Goal: Information Seeking & Learning: Find specific page/section

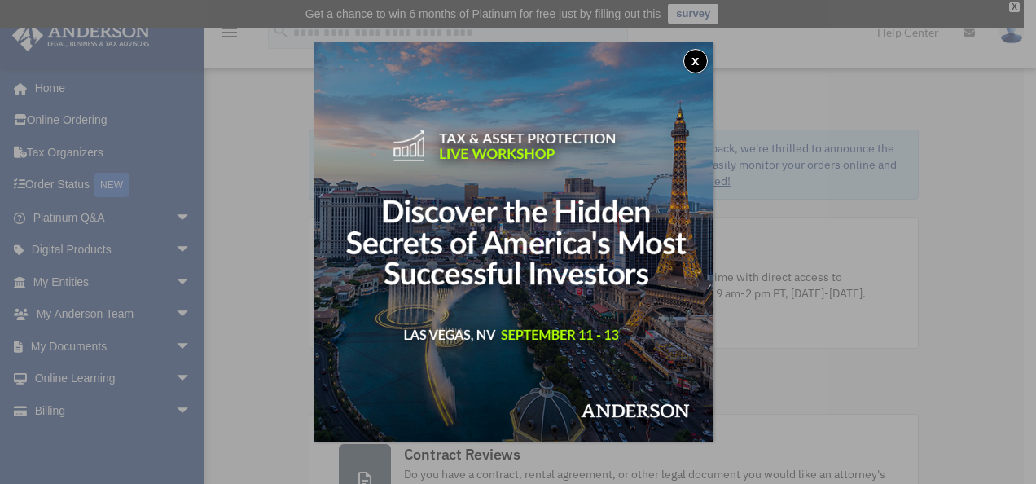
click at [704, 62] on button "x" at bounding box center [695, 61] width 24 height 24
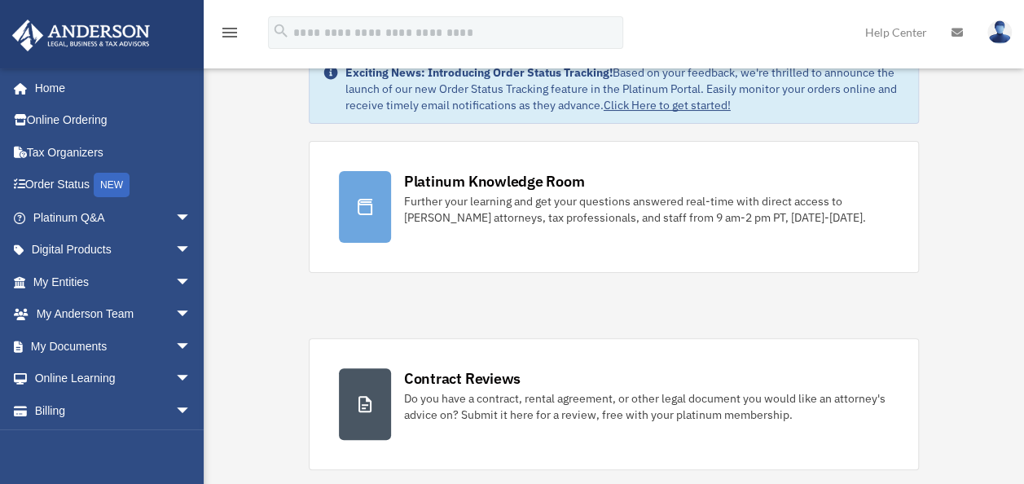
scroll to position [163, 0]
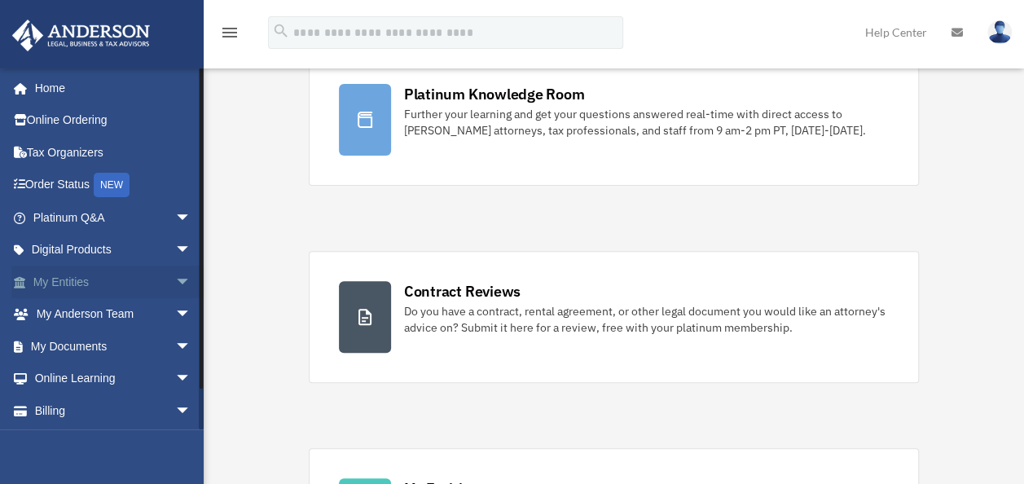
click at [175, 279] on span "arrow_drop_down" at bounding box center [191, 281] width 33 height 33
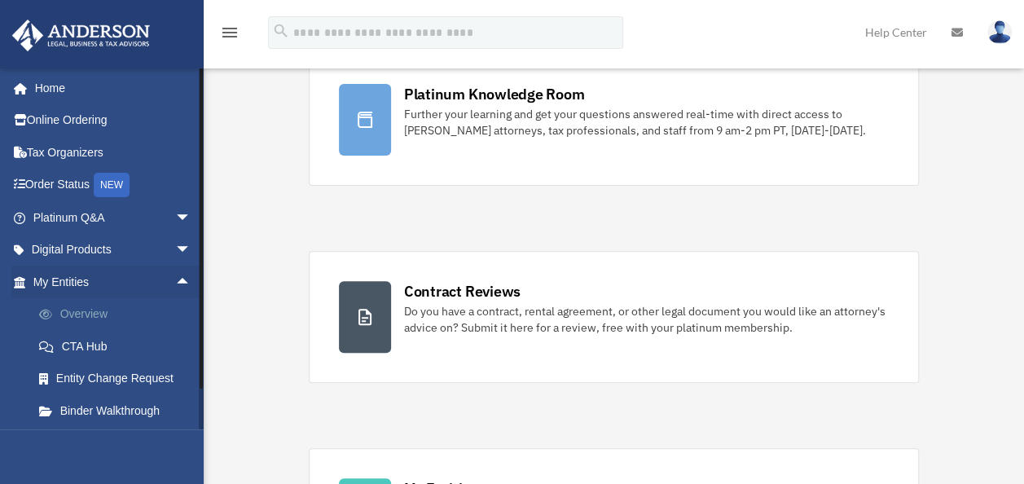
click at [120, 320] on link "Overview" at bounding box center [119, 314] width 193 height 33
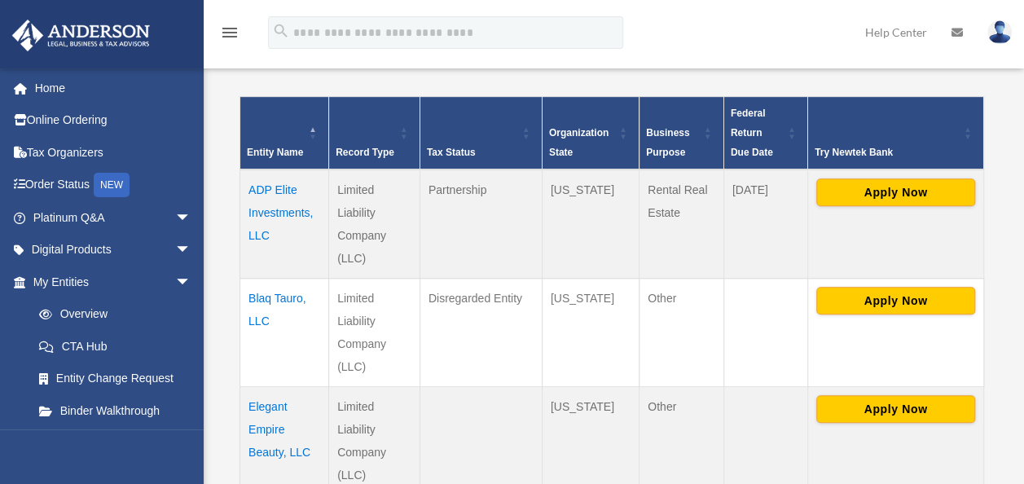
scroll to position [353, 0]
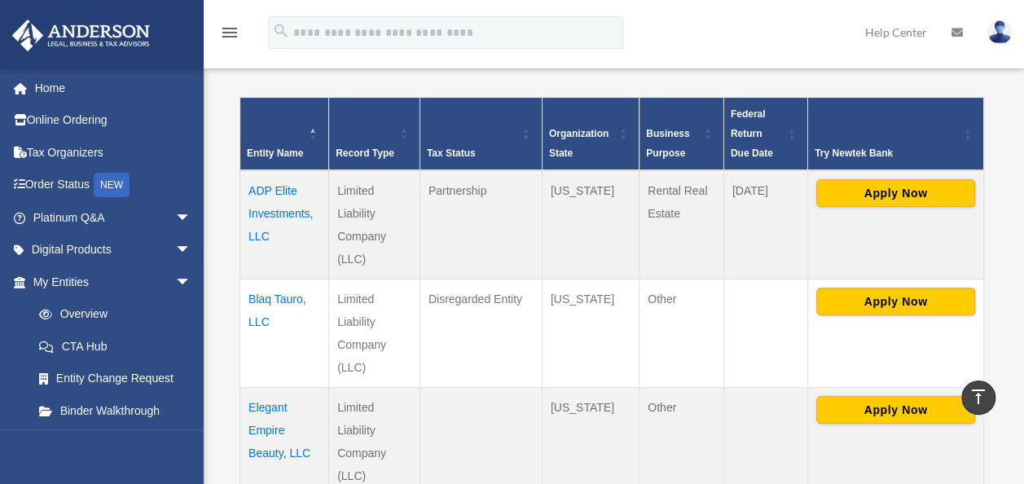
click at [254, 207] on td "ADP Elite Investments, LLC" at bounding box center [284, 224] width 89 height 109
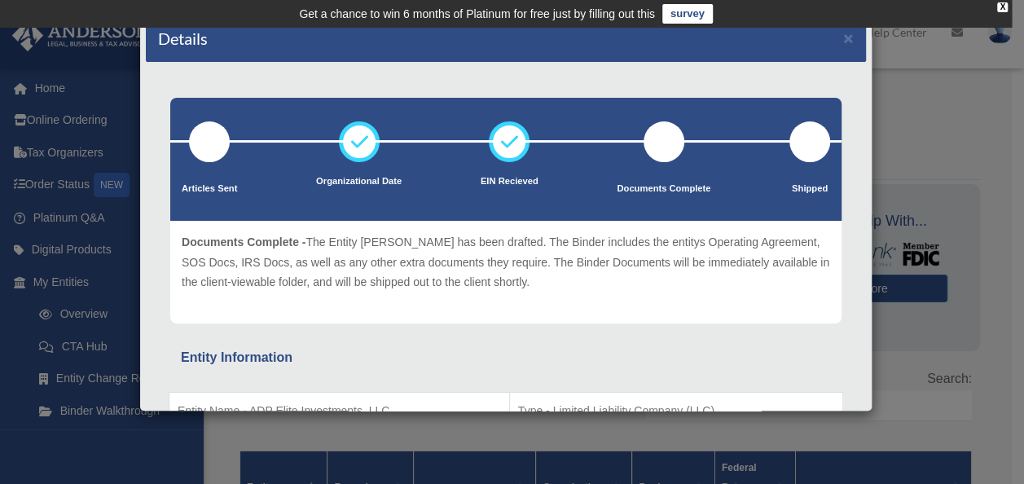
scroll to position [0, 0]
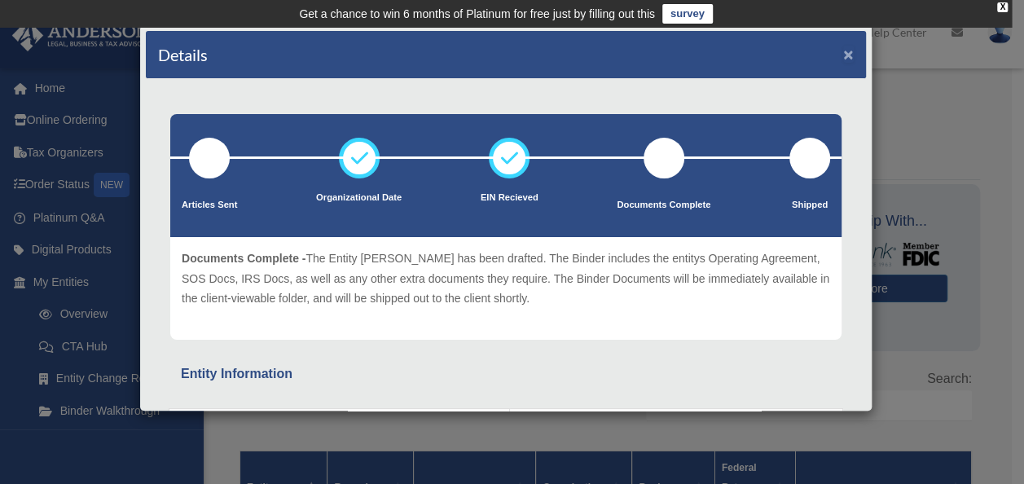
click at [843, 47] on button "×" at bounding box center [848, 54] width 11 height 17
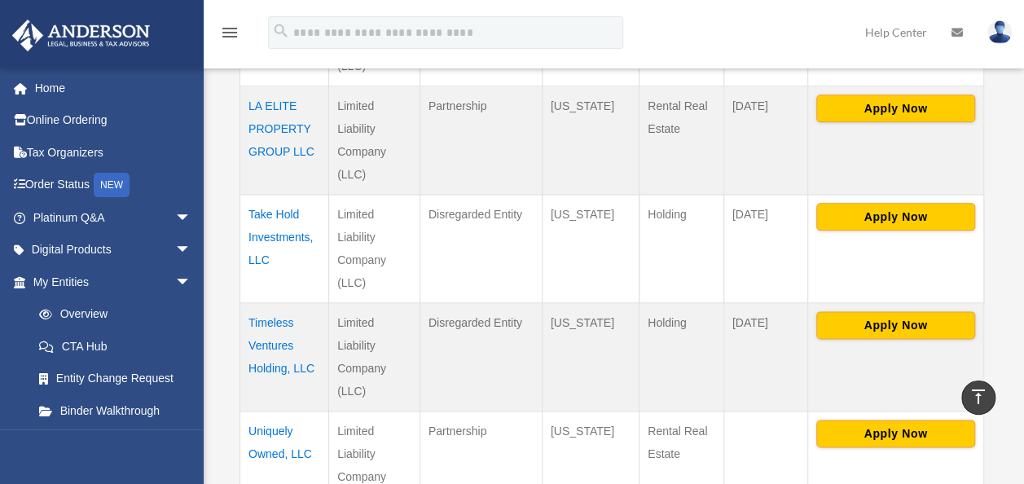
scroll to position [896, 0]
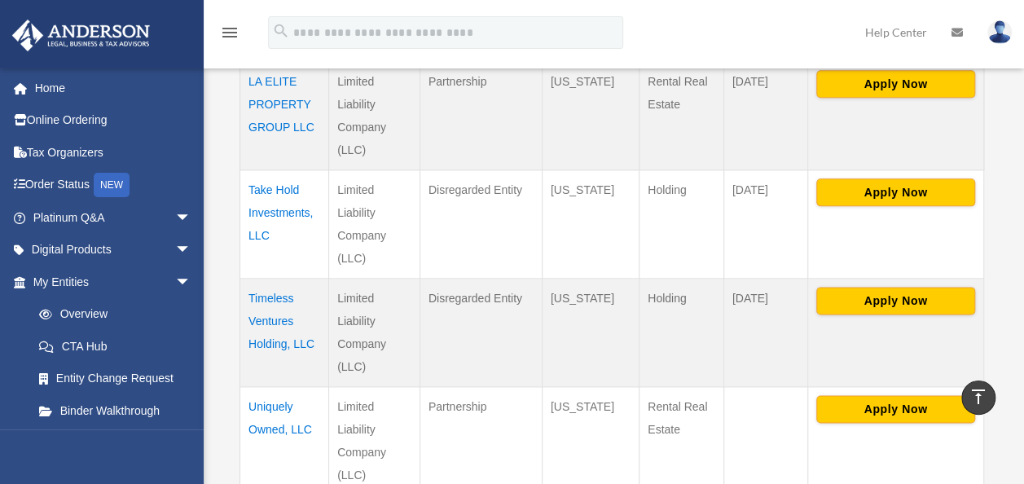
click at [274, 98] on td "LA ELITE PROPERTY GROUP LLC" at bounding box center [284, 116] width 89 height 108
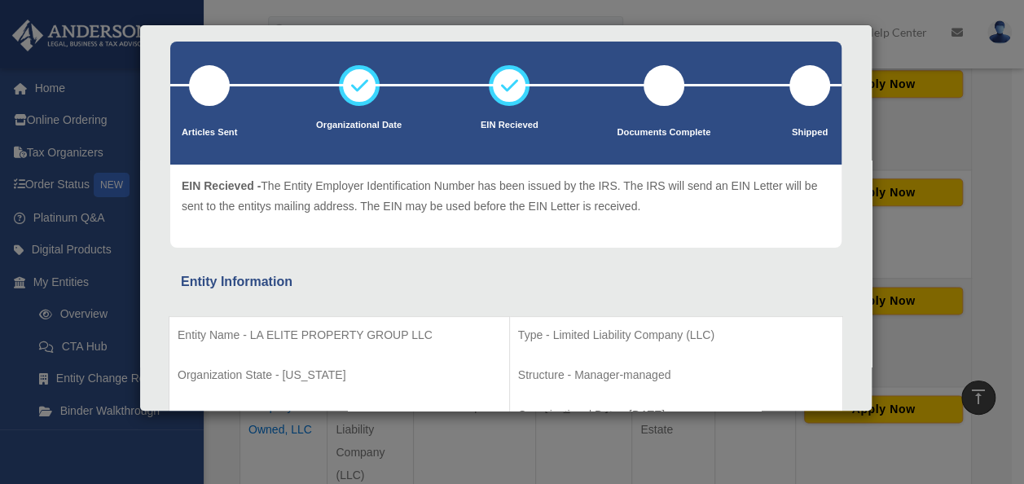
scroll to position [0, 0]
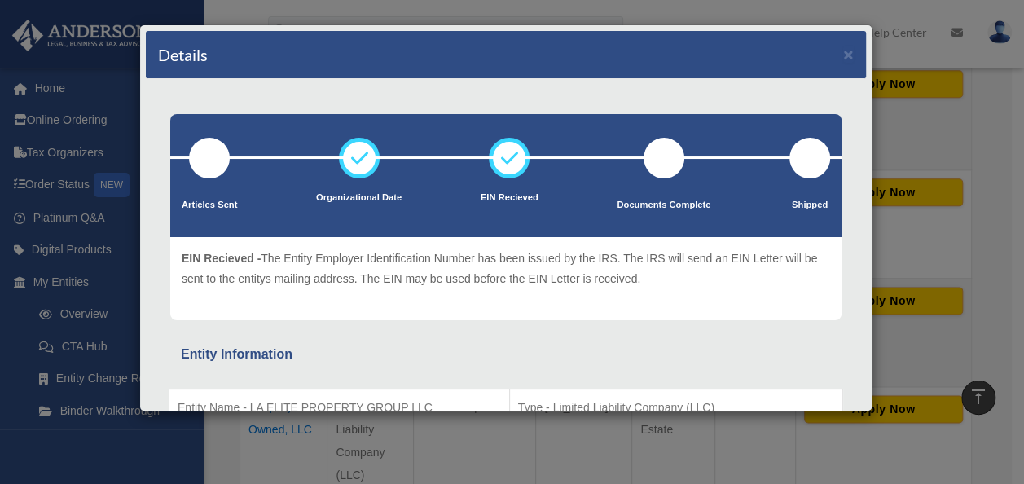
click at [844, 54] on div "Details ×" at bounding box center [506, 55] width 720 height 48
click at [843, 51] on button "×" at bounding box center [848, 54] width 11 height 17
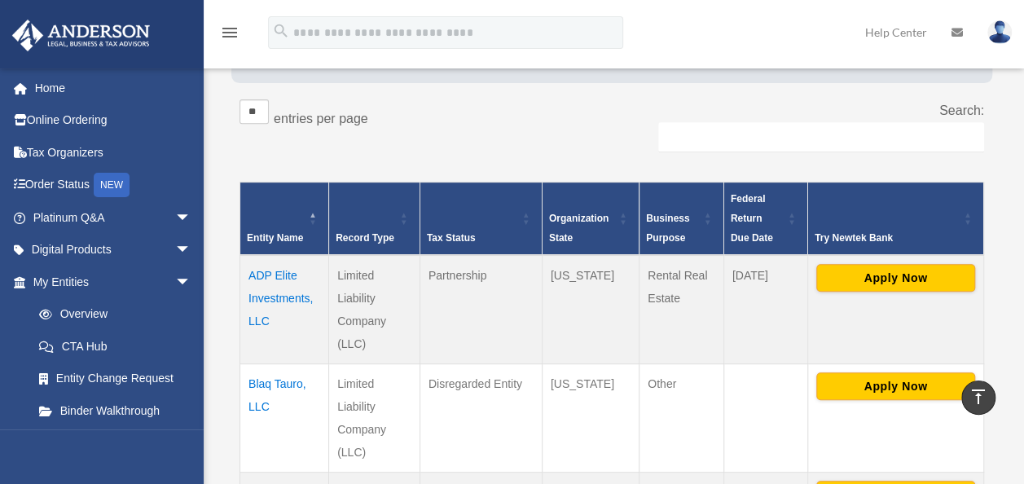
scroll to position [244, 0]
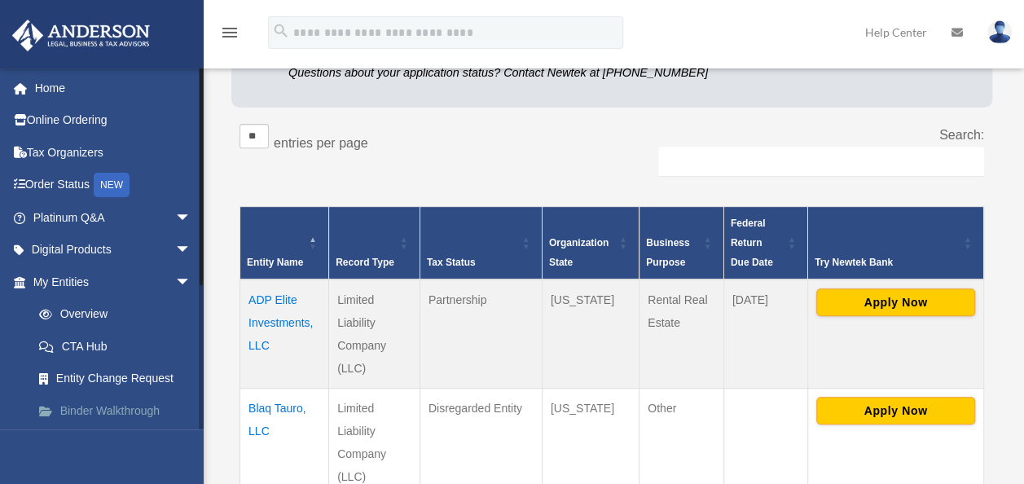
click at [135, 408] on link "Binder Walkthrough" at bounding box center [119, 410] width 193 height 33
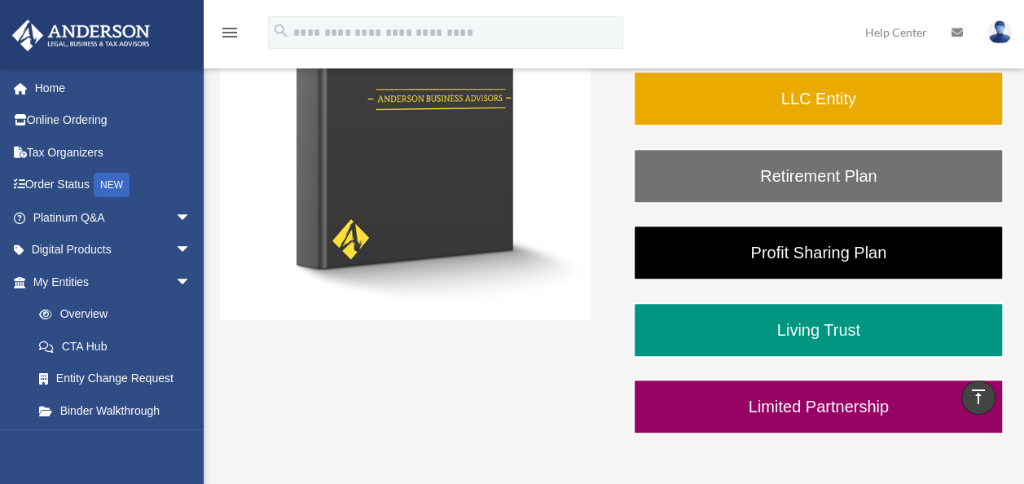
scroll to position [254, 0]
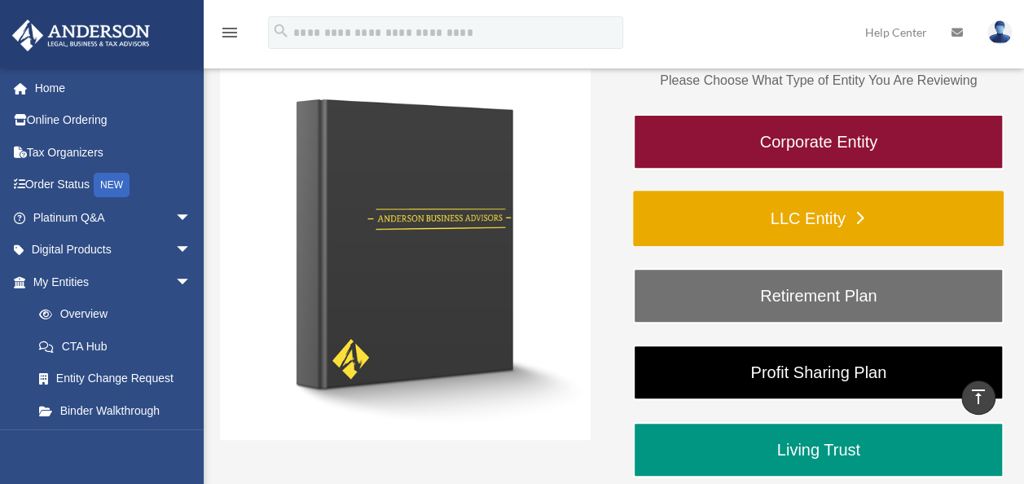
click at [749, 218] on link "LLC Entity" at bounding box center [818, 218] width 371 height 55
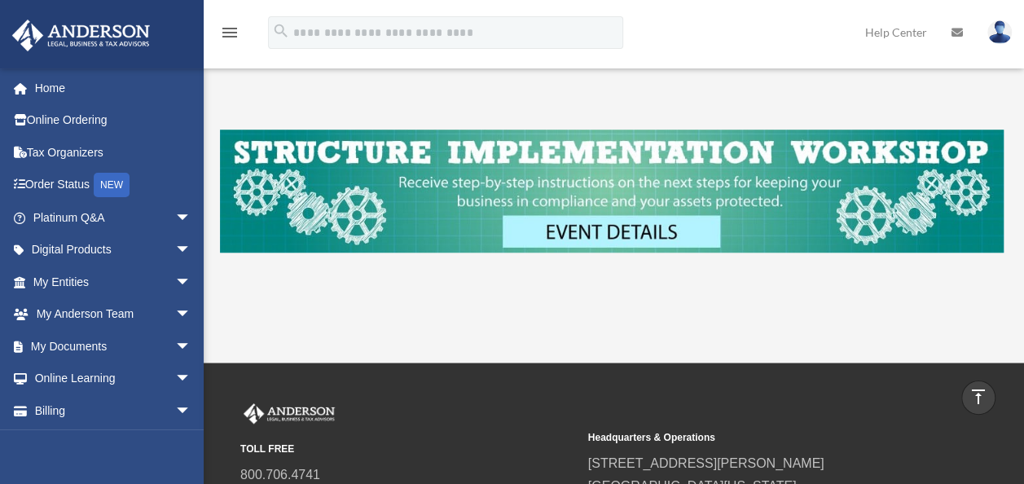
scroll to position [781, 0]
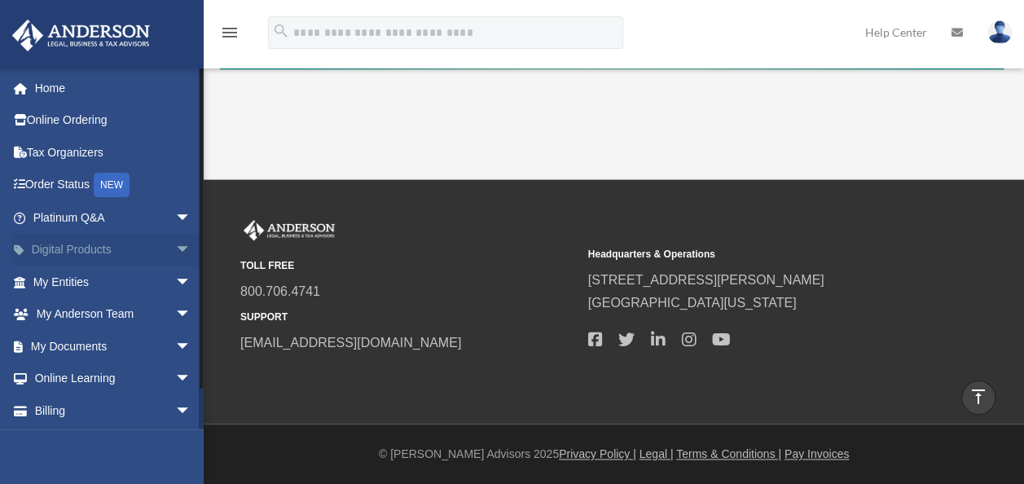
click at [69, 245] on link "Digital Products arrow_drop_down" at bounding box center [113, 250] width 204 height 33
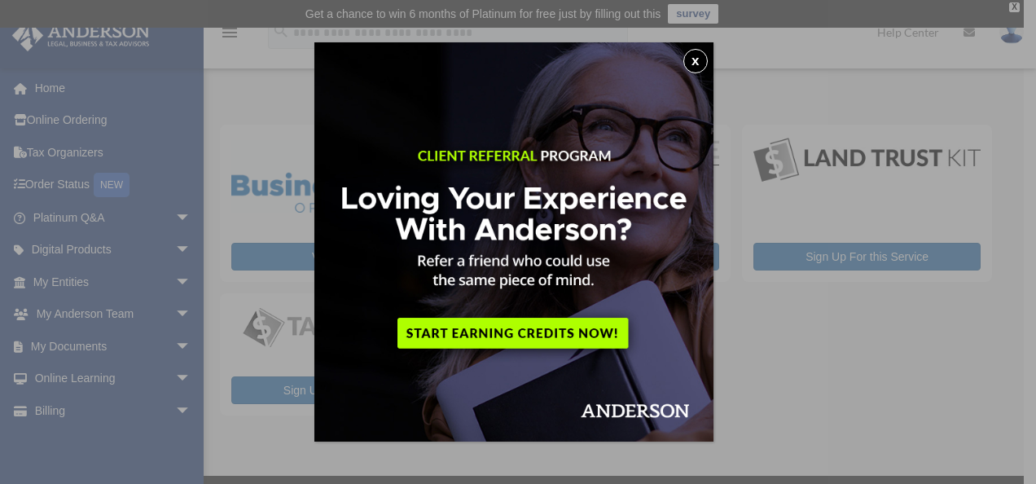
click at [697, 64] on button "x" at bounding box center [695, 61] width 24 height 24
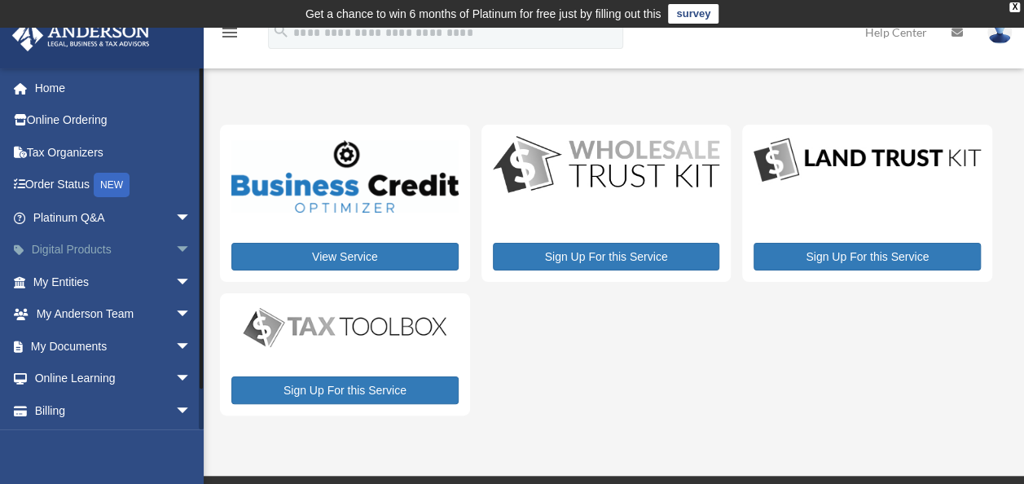
click at [175, 252] on span "arrow_drop_down" at bounding box center [191, 250] width 33 height 33
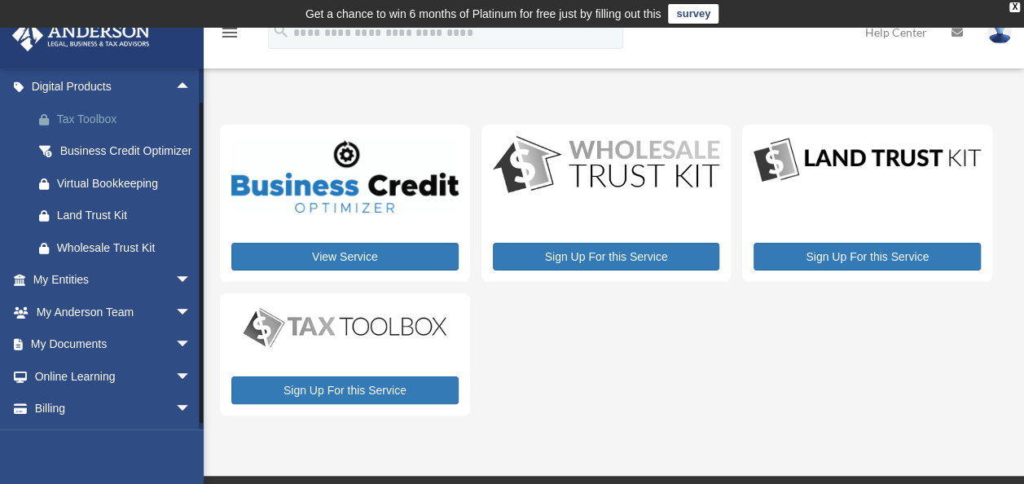
scroll to position [213, 0]
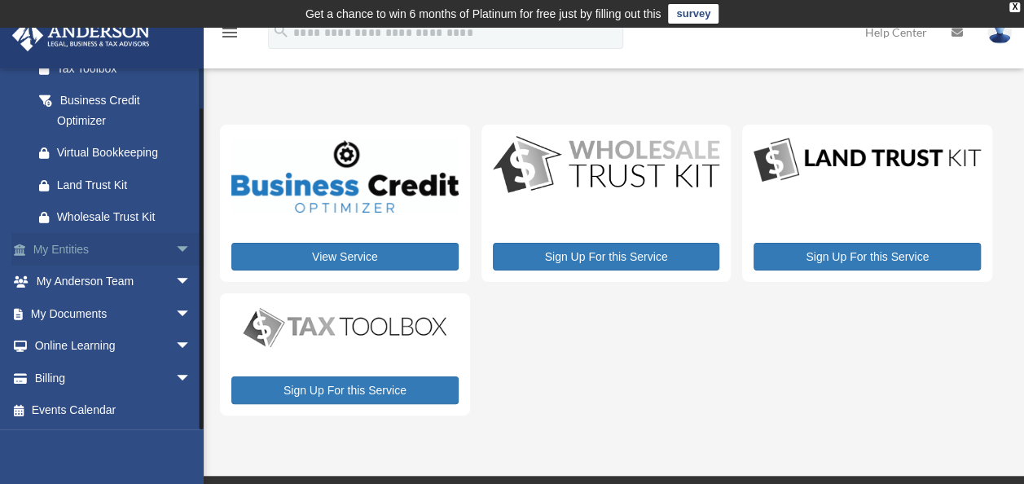
click at [175, 248] on span "arrow_drop_down" at bounding box center [191, 249] width 33 height 33
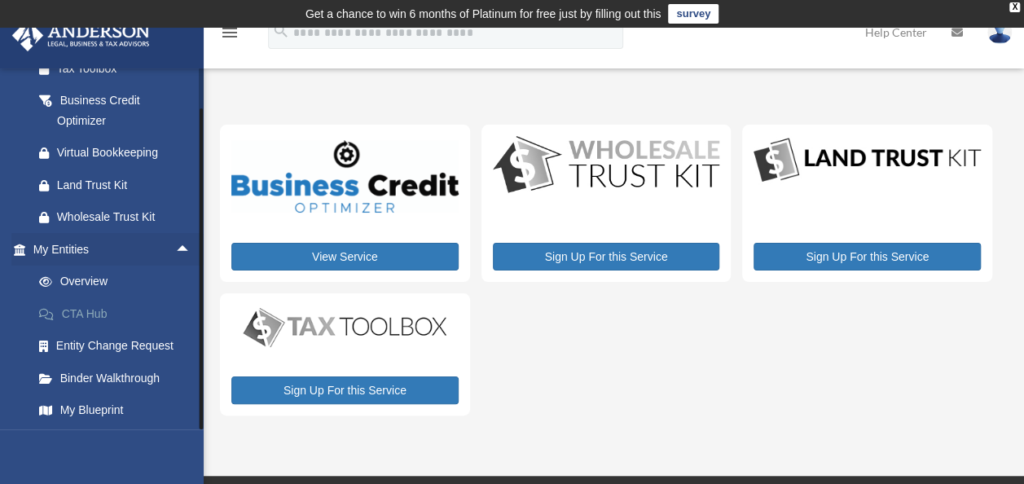
click at [107, 313] on link "CTA Hub" at bounding box center [119, 313] width 193 height 33
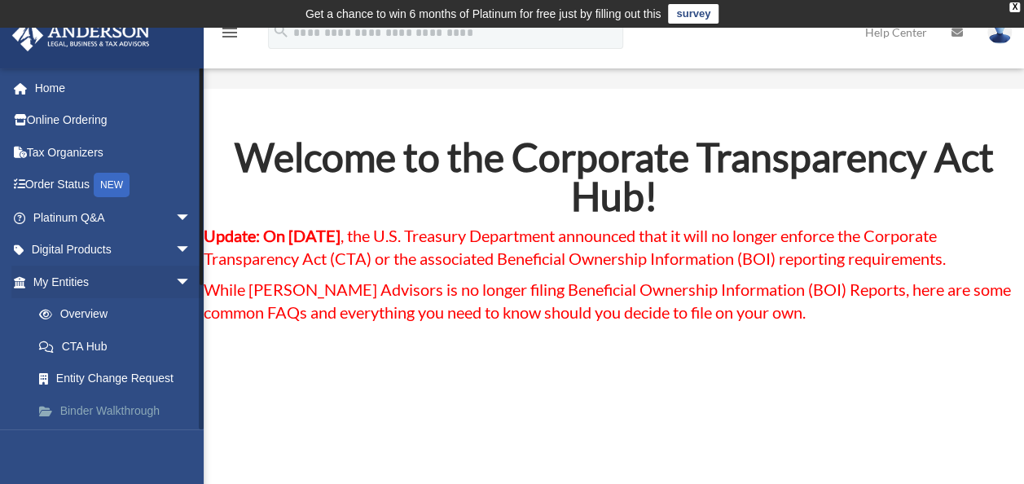
click at [112, 405] on link "Binder Walkthrough" at bounding box center [119, 410] width 193 height 33
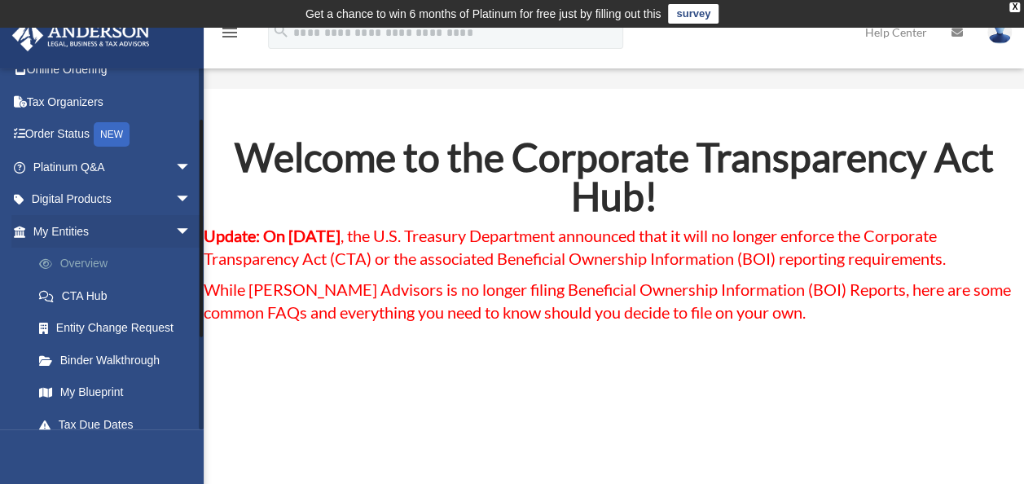
scroll to position [81, 0]
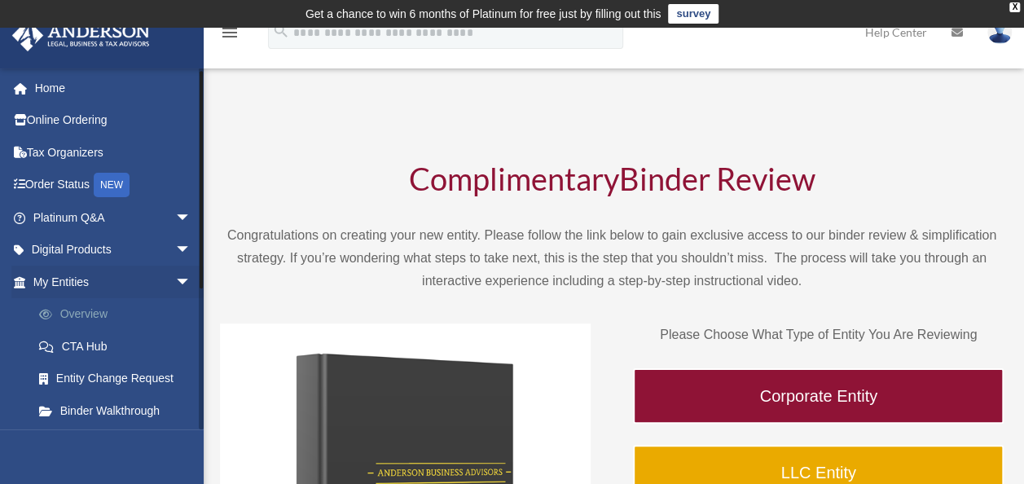
scroll to position [81, 0]
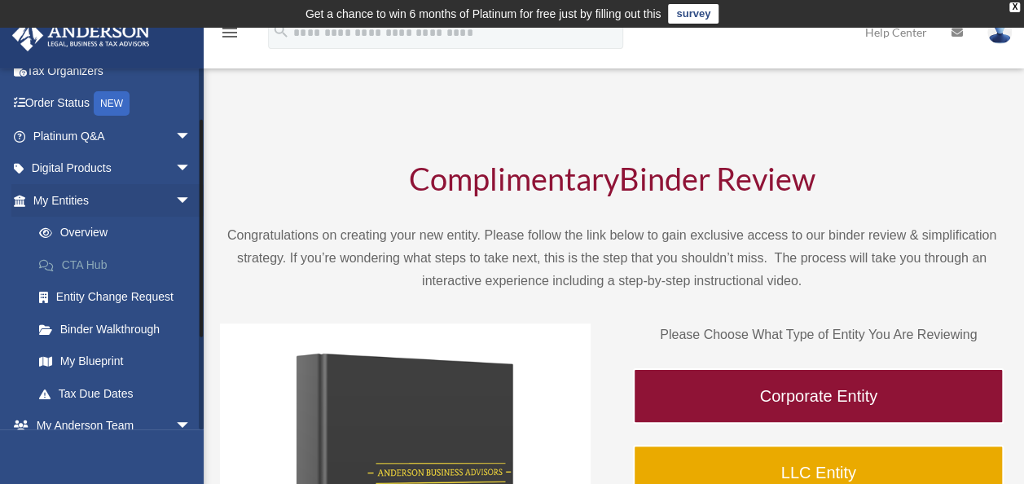
click at [95, 263] on link "CTA Hub" at bounding box center [119, 264] width 193 height 33
click at [86, 352] on link "My Blueprint" at bounding box center [119, 361] width 193 height 33
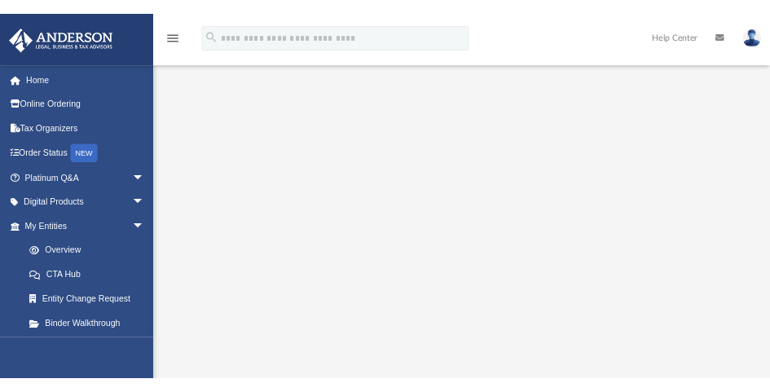
scroll to position [163, 0]
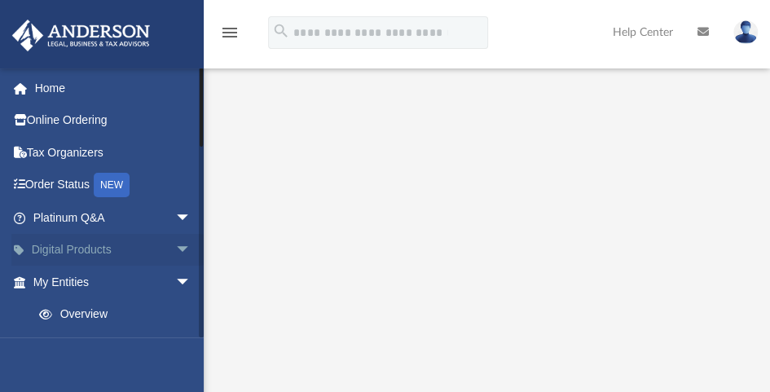
click at [86, 246] on link "Digital Products arrow_drop_down" at bounding box center [113, 250] width 204 height 33
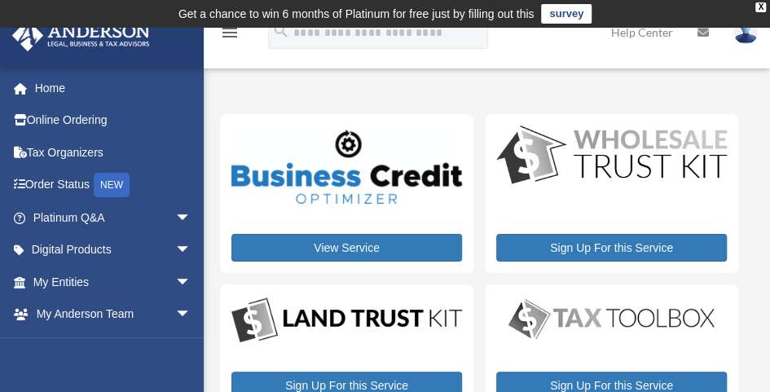
scroll to position [163, 0]
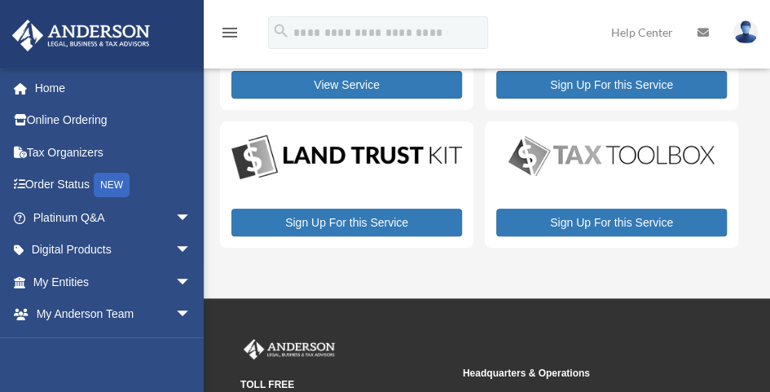
click at [329, 163] on img at bounding box center [346, 158] width 230 height 50
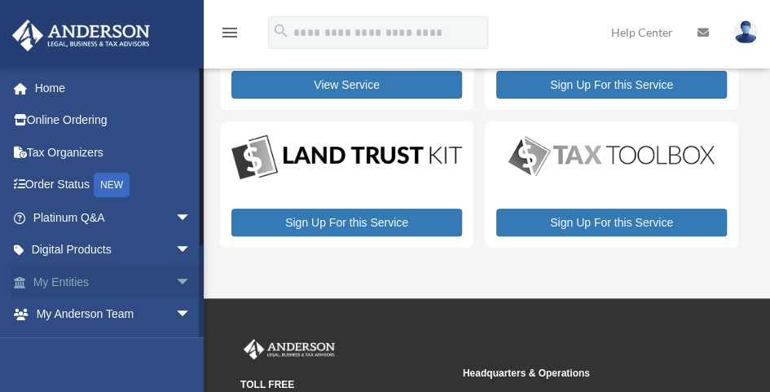
scroll to position [81, 0]
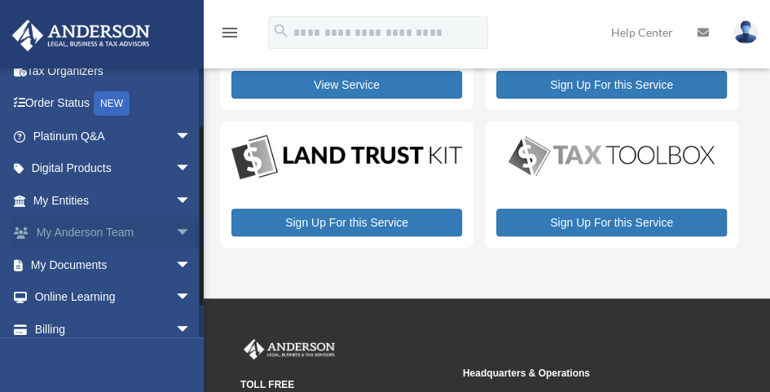
click at [175, 234] on span "arrow_drop_down" at bounding box center [191, 233] width 33 height 33
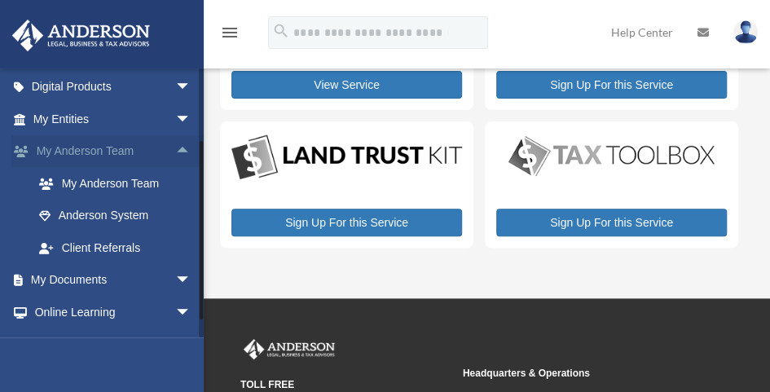
scroll to position [222, 0]
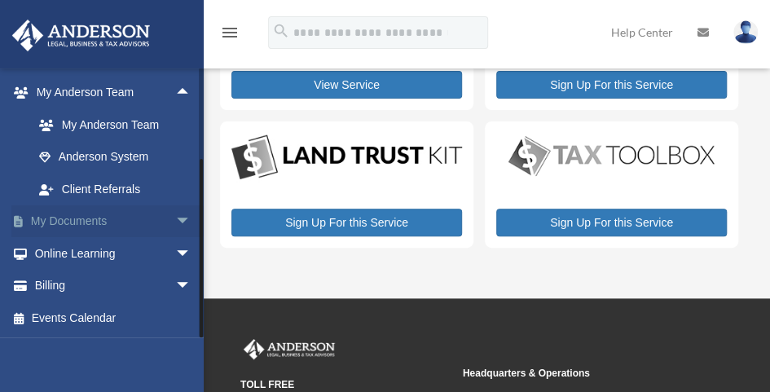
click at [175, 219] on span "arrow_drop_down" at bounding box center [191, 221] width 33 height 33
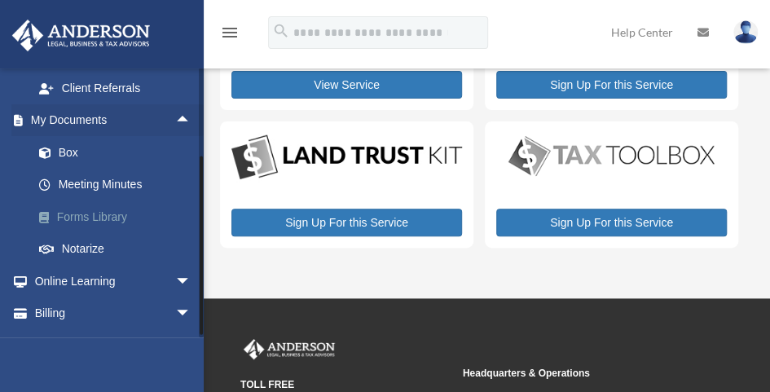
scroll to position [350, 0]
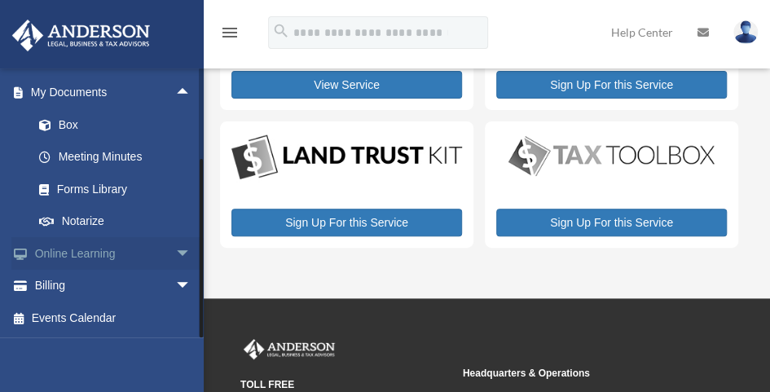
click at [124, 248] on link "Online Learning arrow_drop_down" at bounding box center [113, 253] width 204 height 33
click at [175, 279] on span "arrow_drop_down" at bounding box center [191, 286] width 33 height 33
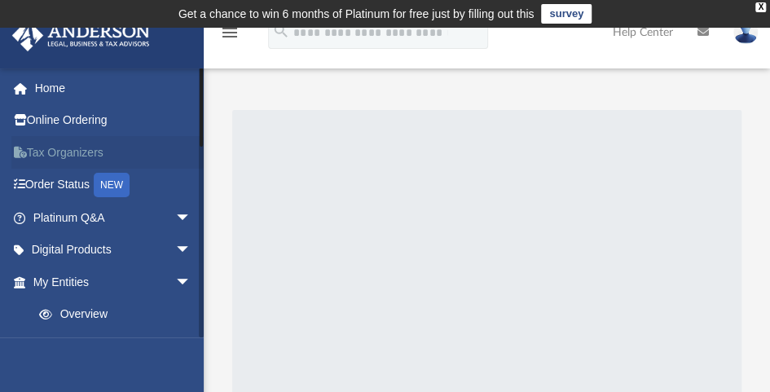
click at [66, 151] on link "Tax Organizers" at bounding box center [113, 152] width 204 height 33
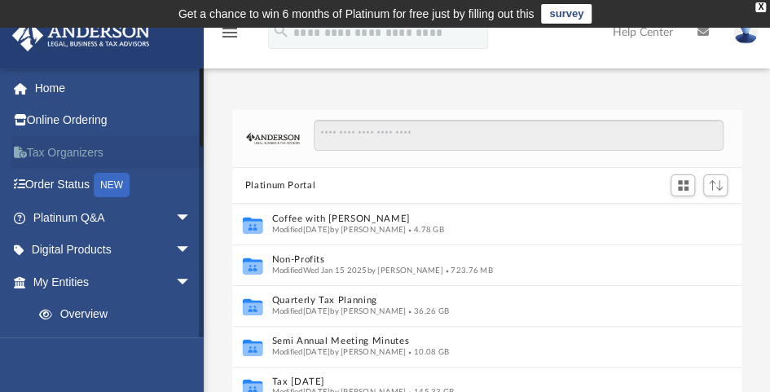
scroll to position [358, 497]
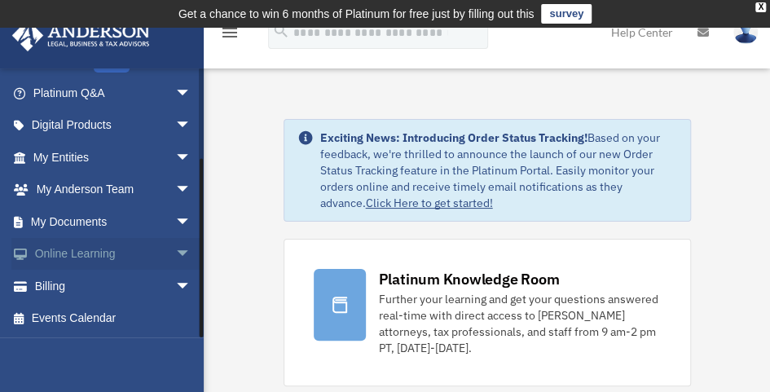
scroll to position [81, 0]
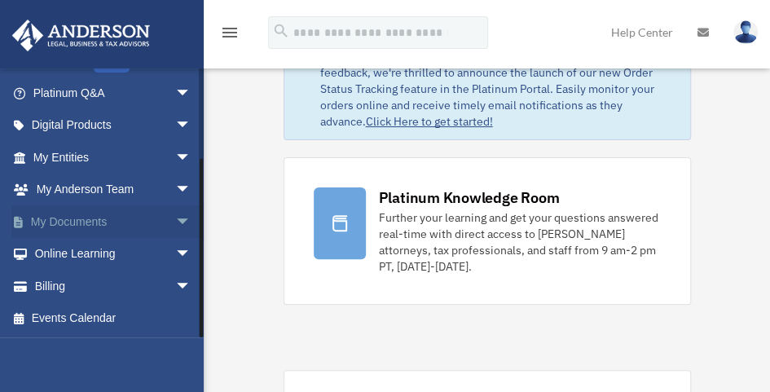
click at [116, 221] on link "My Documents arrow_drop_down" at bounding box center [113, 221] width 204 height 33
click at [175, 215] on span "arrow_drop_down" at bounding box center [191, 221] width 33 height 33
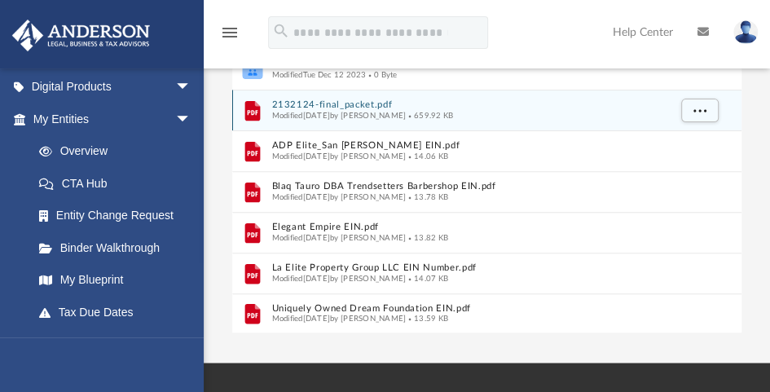
scroll to position [326, 0]
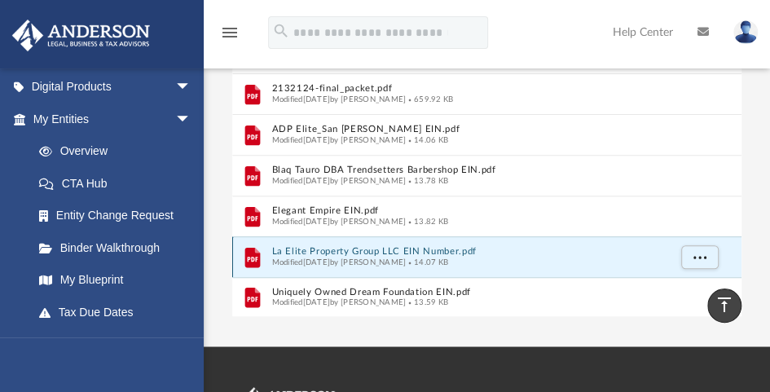
click at [397, 247] on button "La Elite Property Group LLC EIN Number.pdf" at bounding box center [469, 252] width 396 height 11
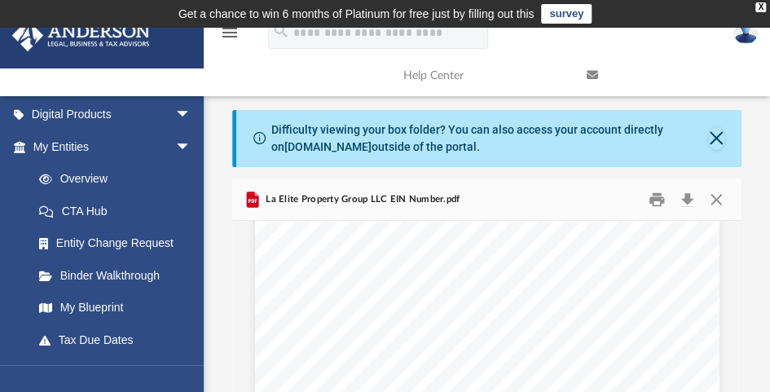
scroll to position [0, 0]
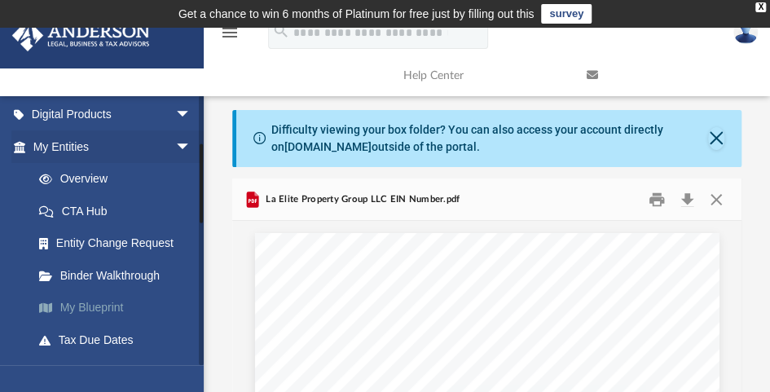
click at [114, 306] on link "My Blueprint" at bounding box center [119, 308] width 193 height 33
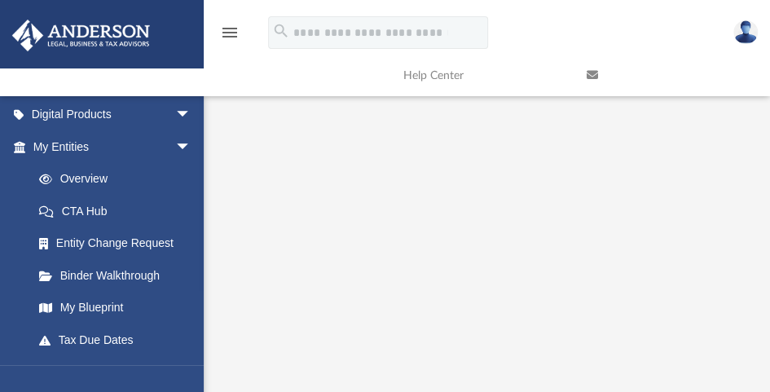
scroll to position [326, 0]
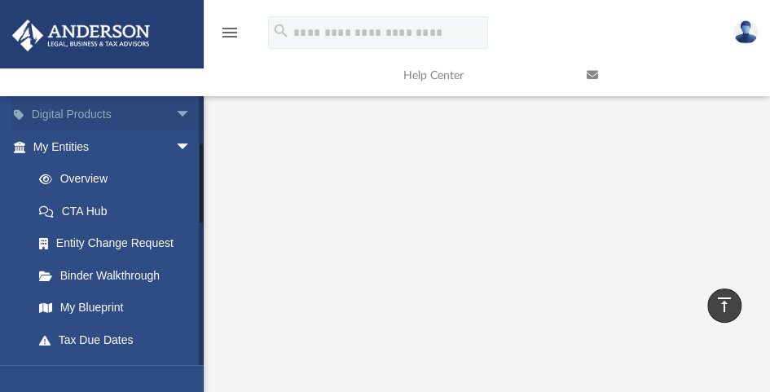
click at [112, 114] on link "Digital Products arrow_drop_down" at bounding box center [113, 115] width 204 height 33
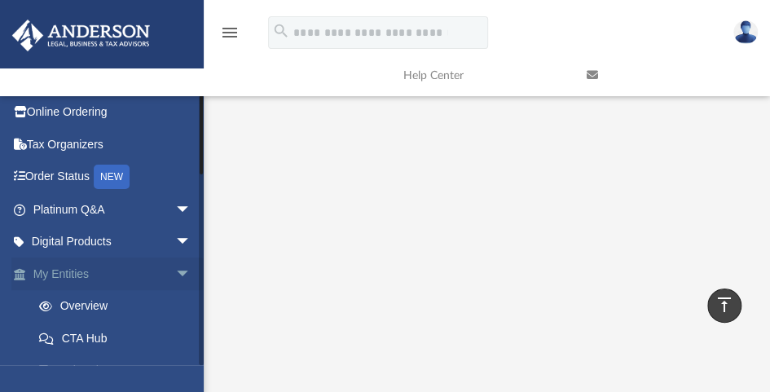
scroll to position [0, 0]
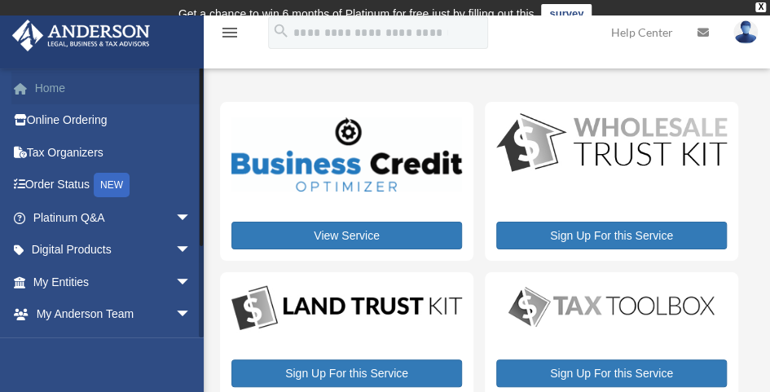
click at [49, 87] on link "Home" at bounding box center [113, 88] width 204 height 33
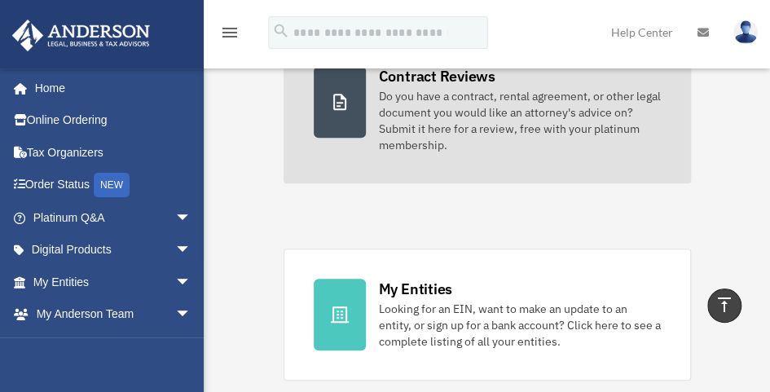
scroll to position [570, 0]
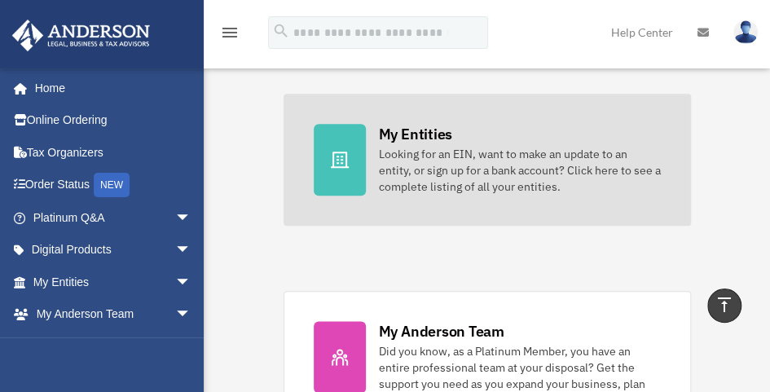
click at [430, 151] on div "Looking for an EIN, want to make an update to an entity, or sign up for a bank …" at bounding box center [520, 170] width 282 height 49
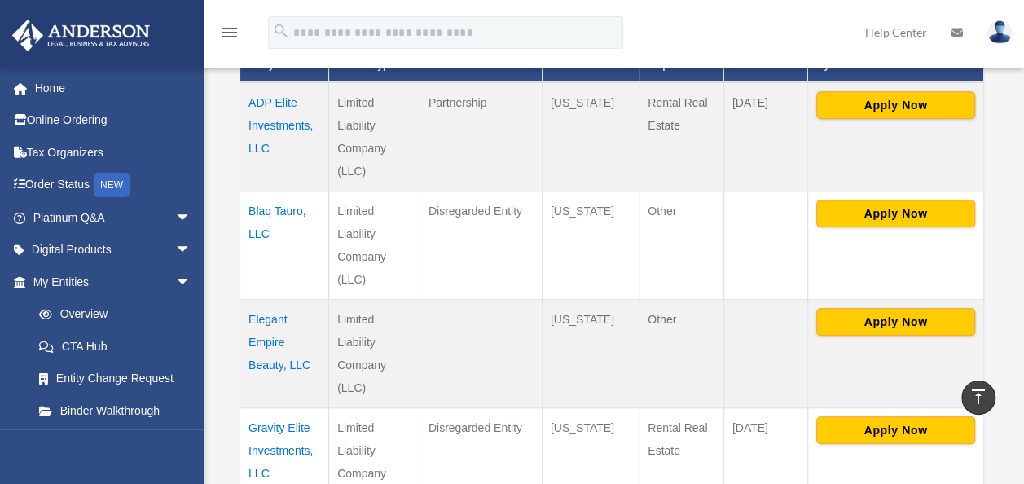
scroll to position [440, 0]
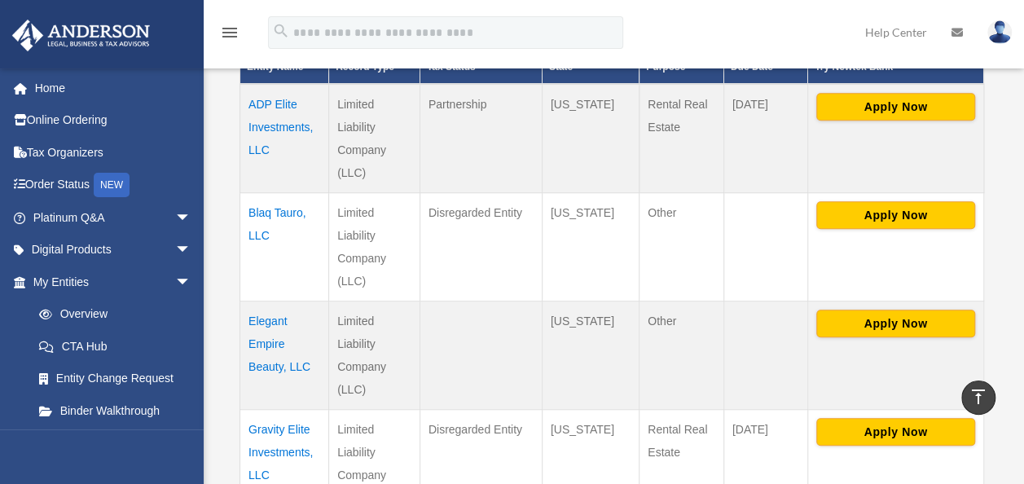
click at [262, 125] on td "ADP Elite Investments, LLC" at bounding box center [284, 138] width 89 height 109
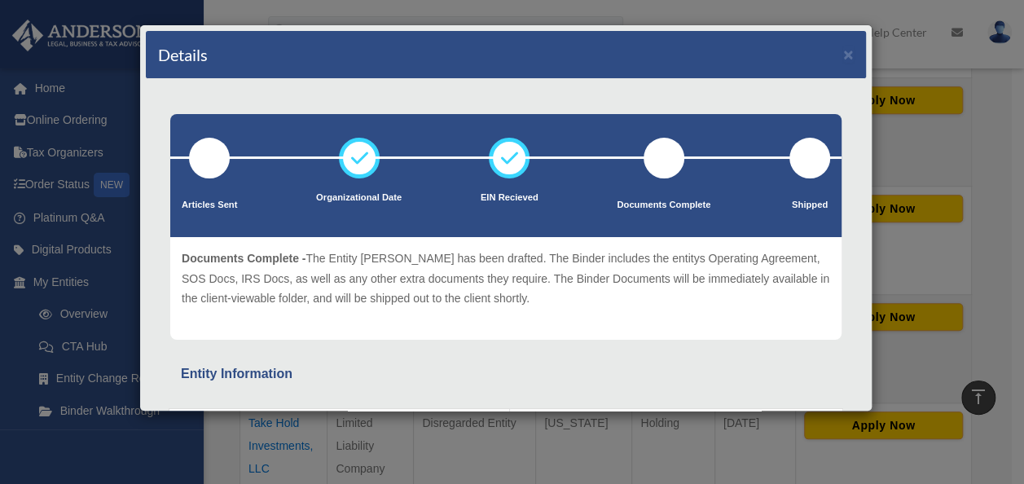
scroll to position [603, 0]
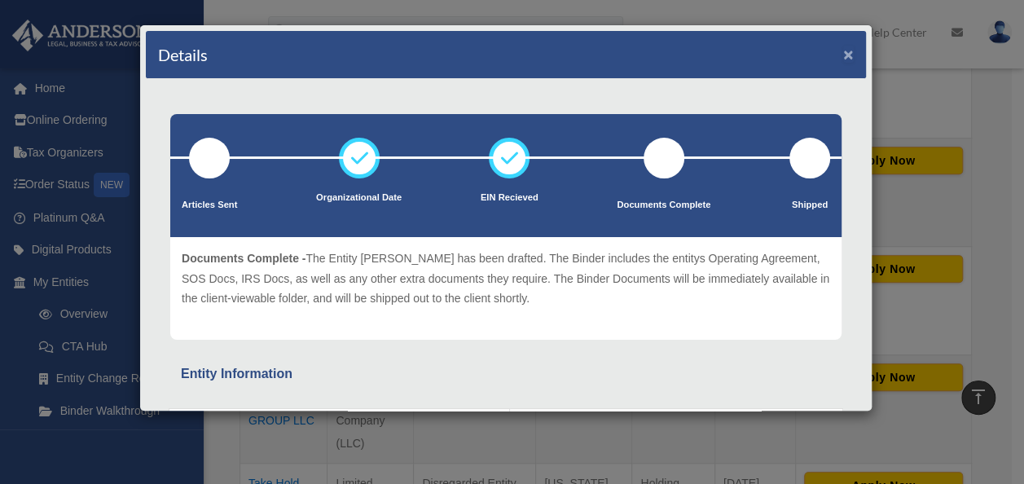
click at [769, 52] on button "×" at bounding box center [848, 54] width 11 height 17
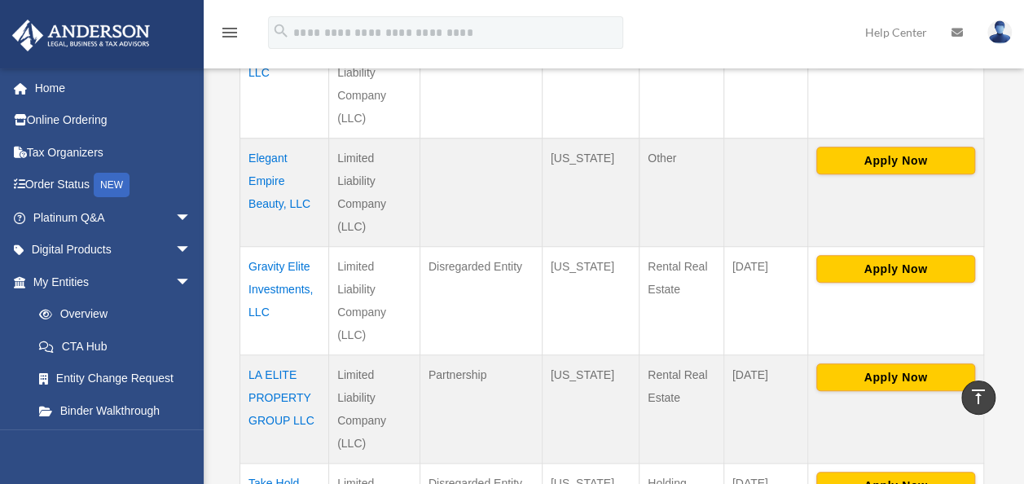
scroll to position [521, 0]
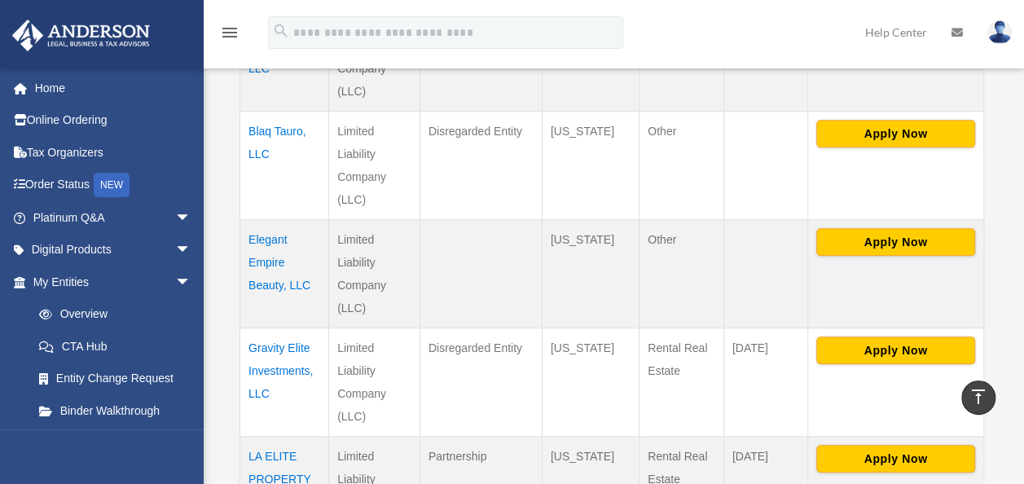
click at [265, 259] on td "Elegant Empire Beauty, LLC" at bounding box center [284, 274] width 89 height 108
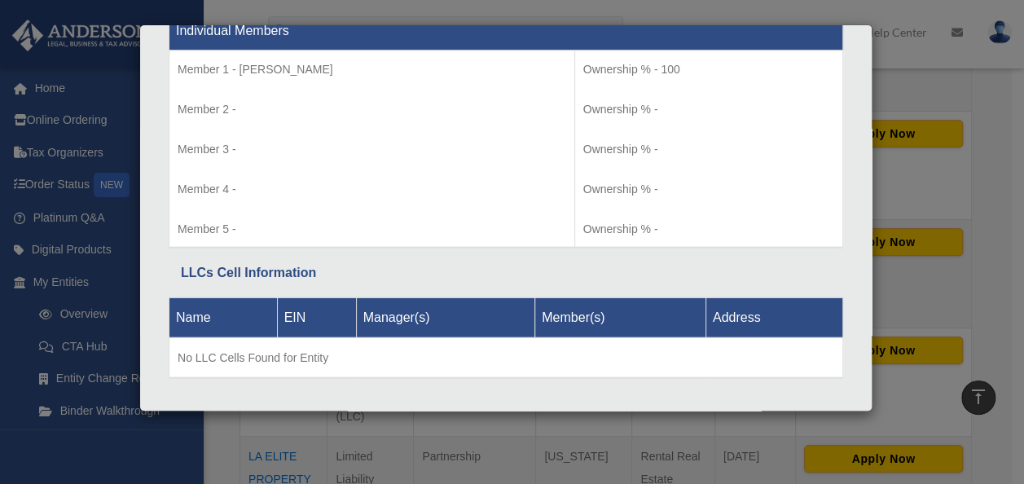
scroll to position [1781, 0]
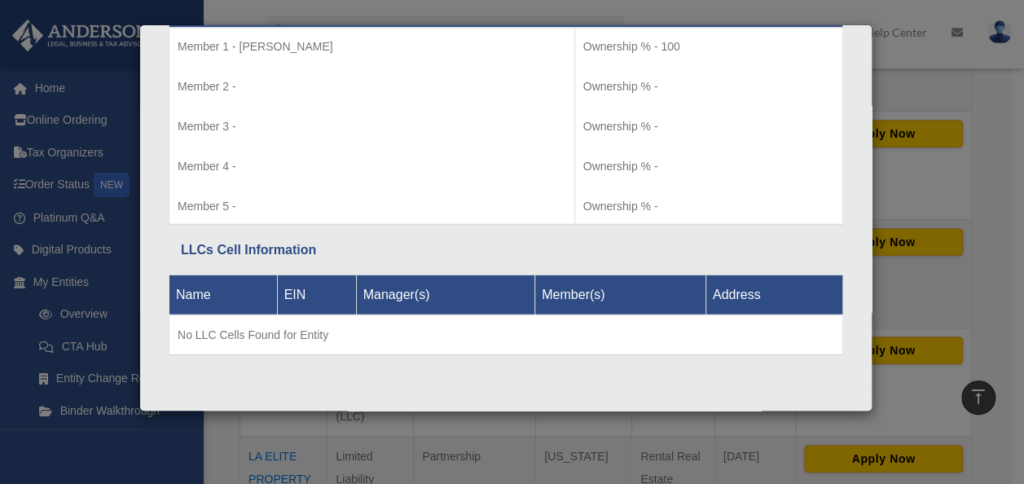
click at [769, 33] on div "Details × Articles Sent Organizational Date" at bounding box center [512, 242] width 1024 height 484
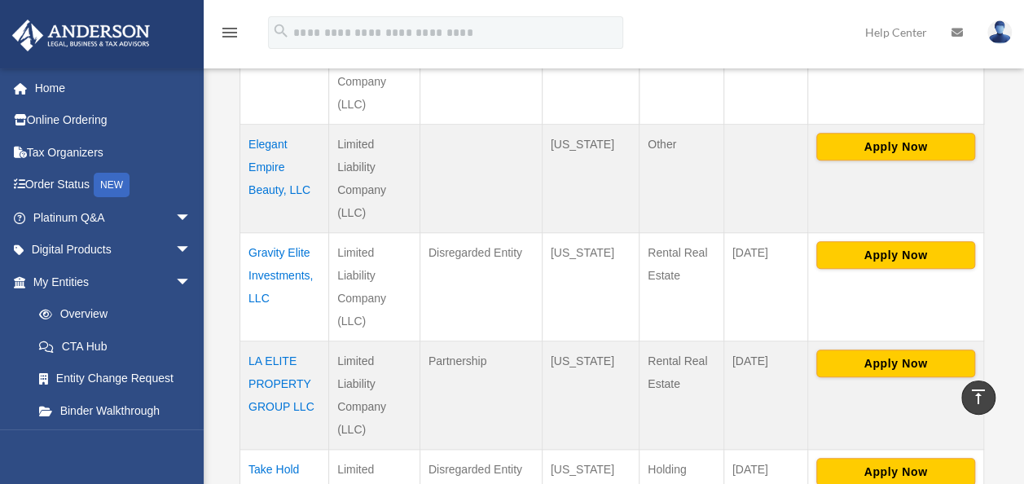
scroll to position [684, 0]
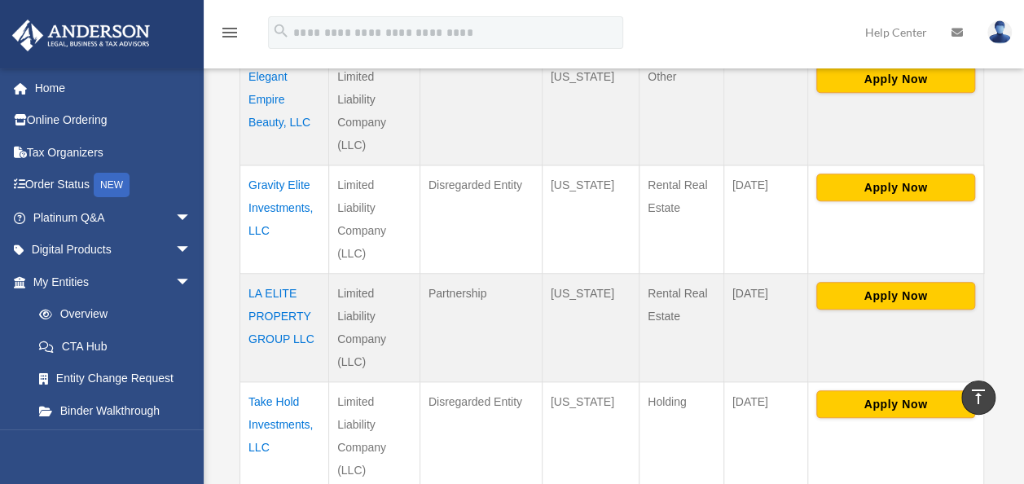
click at [284, 204] on td "Gravity Elite Investments, LLC" at bounding box center [284, 219] width 89 height 108
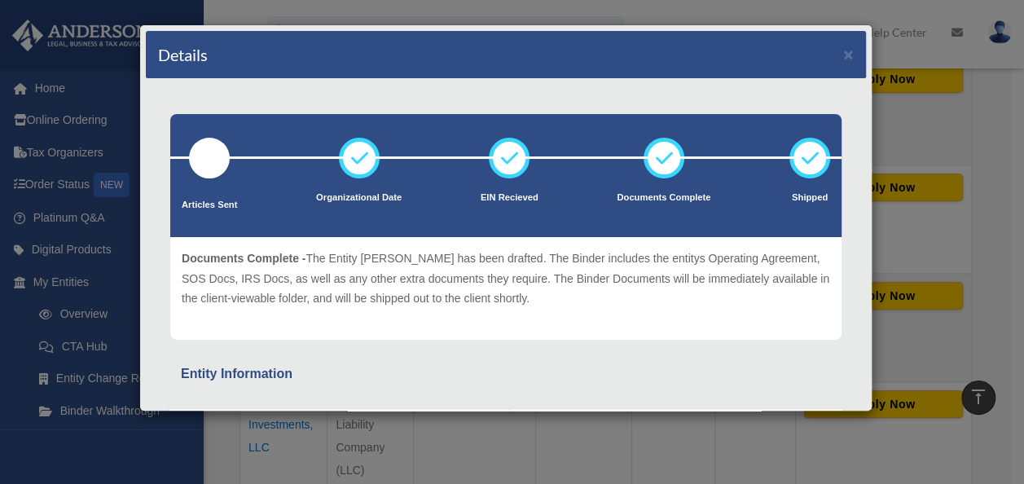
scroll to position [603, 0]
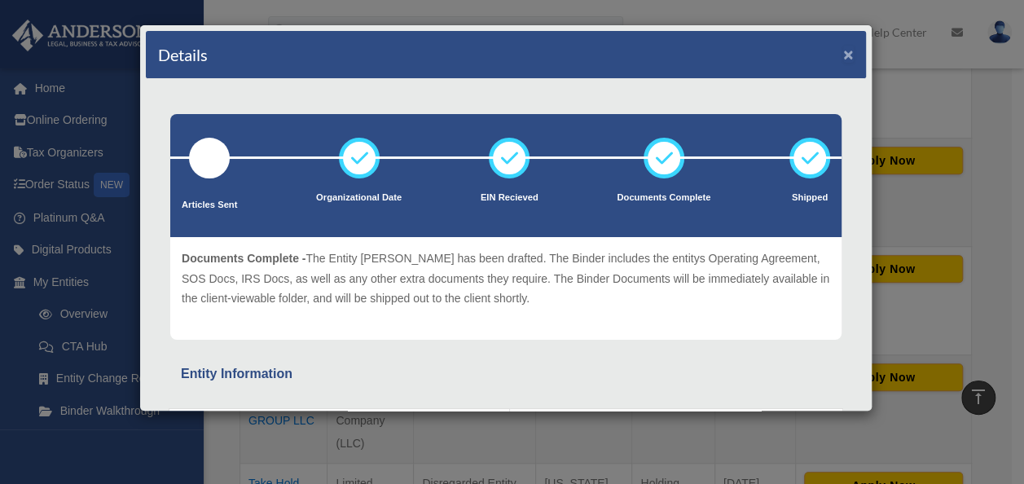
click at [769, 50] on button "×" at bounding box center [848, 54] width 11 height 17
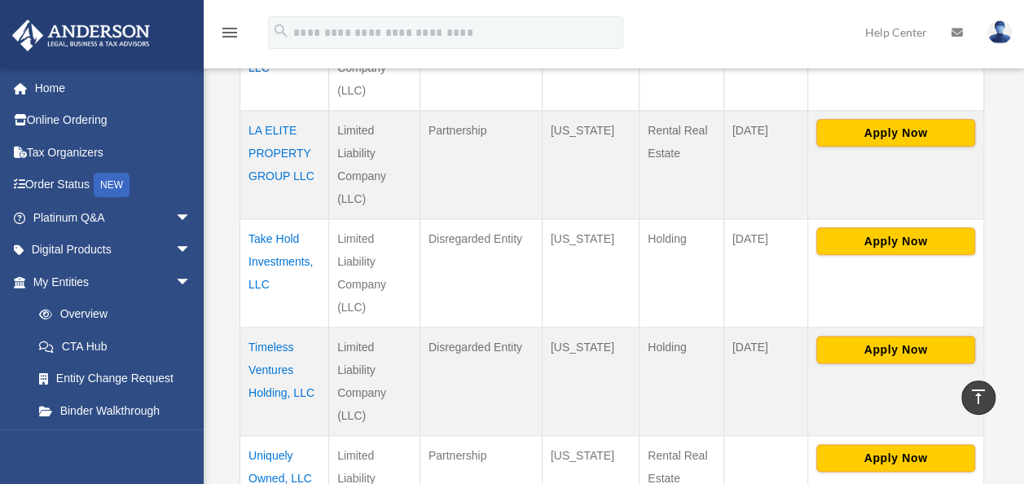
scroll to position [847, 0]
click at [303, 177] on td "LA ELITE PROPERTY GROUP LLC" at bounding box center [284, 165] width 89 height 108
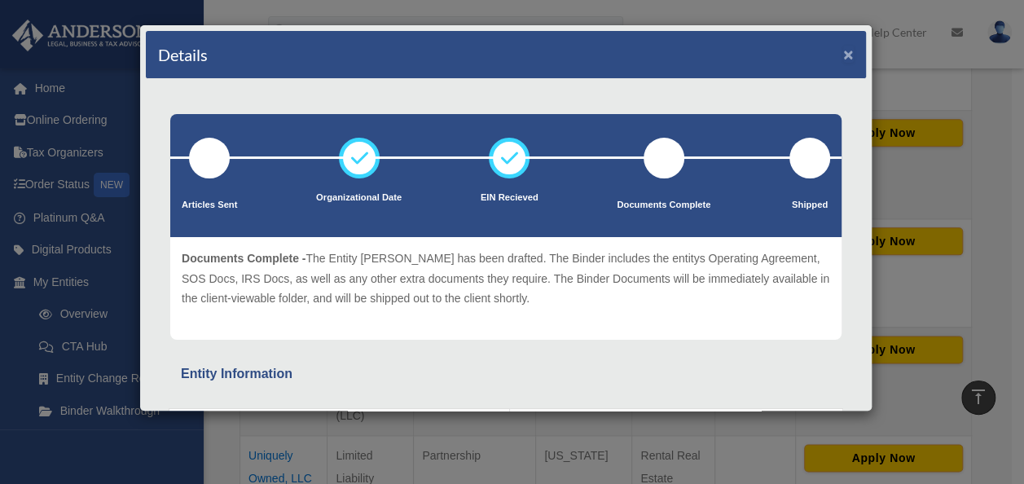
click at [769, 47] on button "×" at bounding box center [848, 54] width 11 height 17
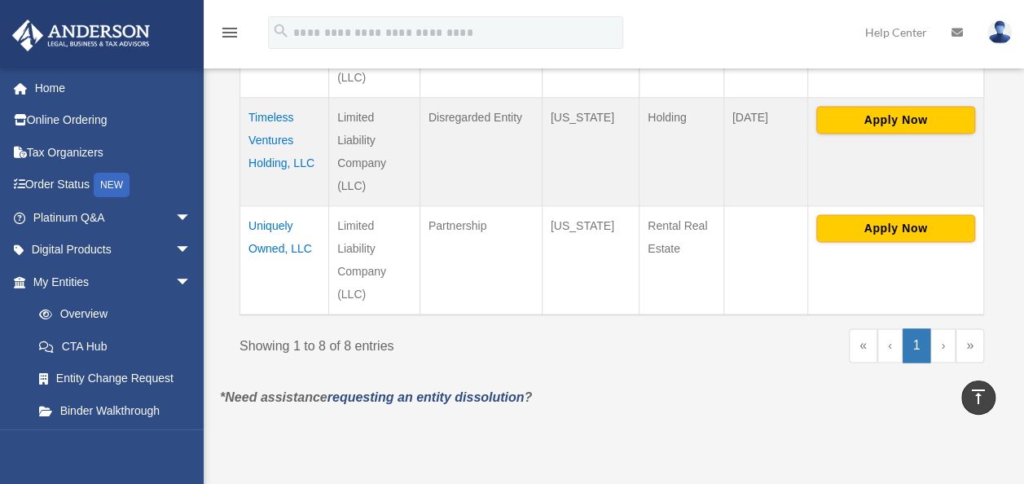
scroll to position [928, 0]
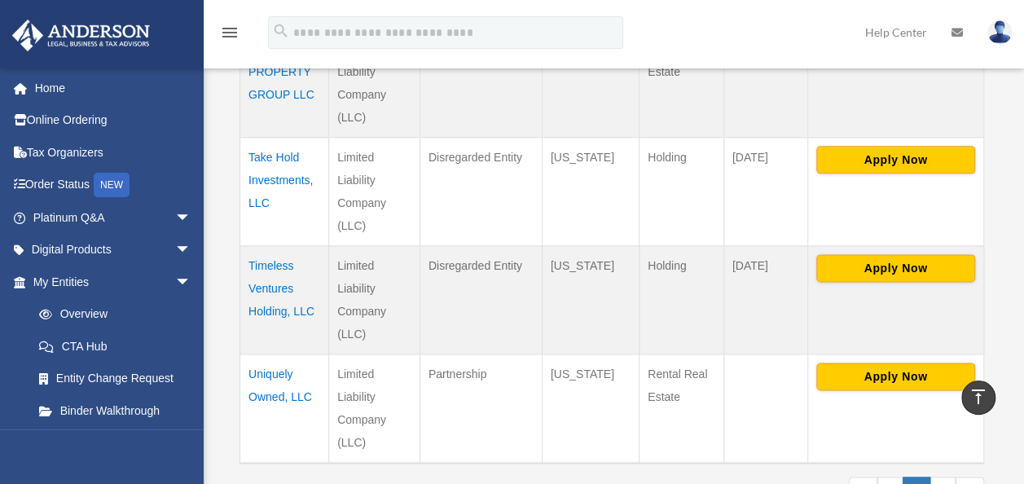
click at [269, 301] on td "Timeless Ventures Holding, LLC" at bounding box center [284, 300] width 89 height 108
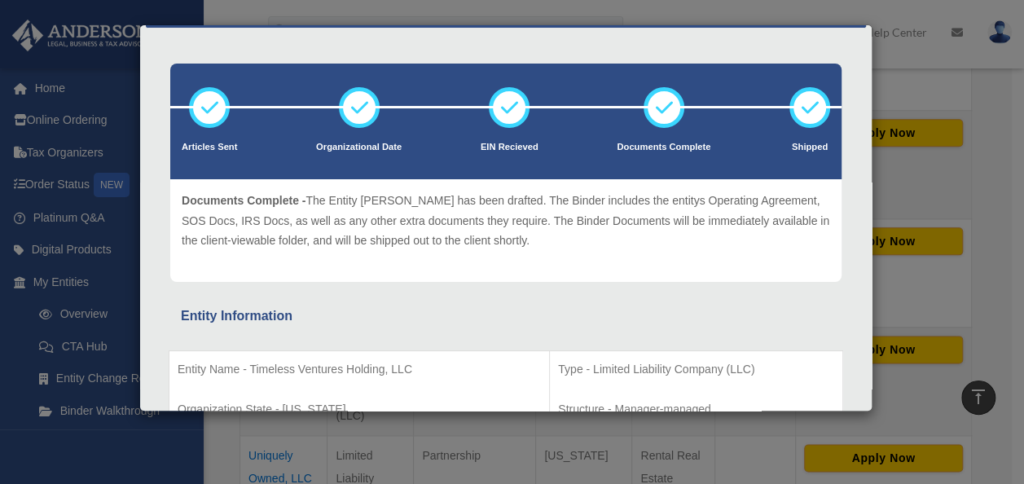
scroll to position [0, 0]
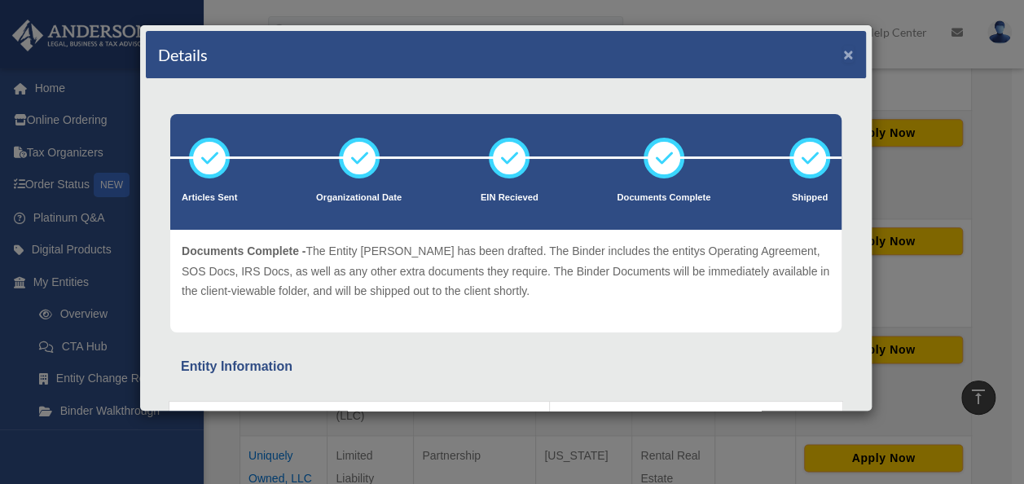
click at [769, 53] on button "×" at bounding box center [848, 54] width 11 height 17
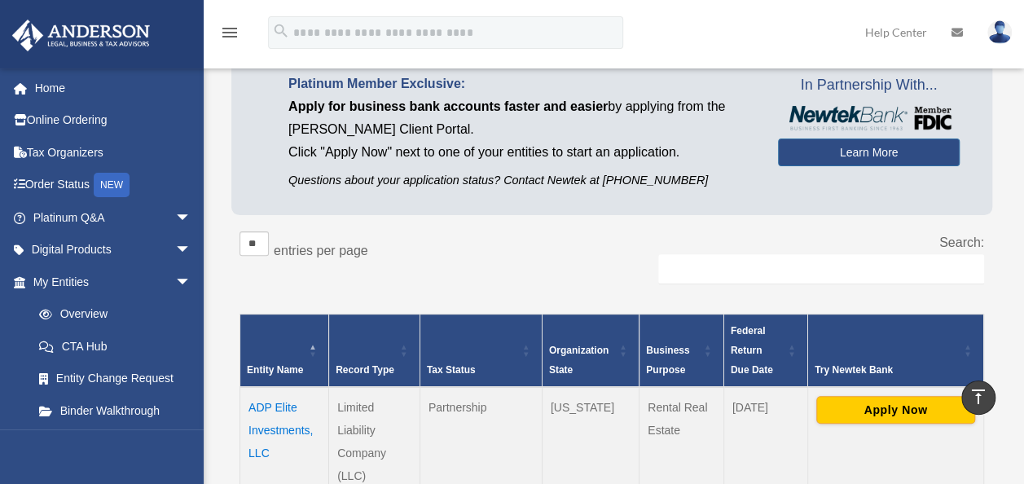
scroll to position [113, 0]
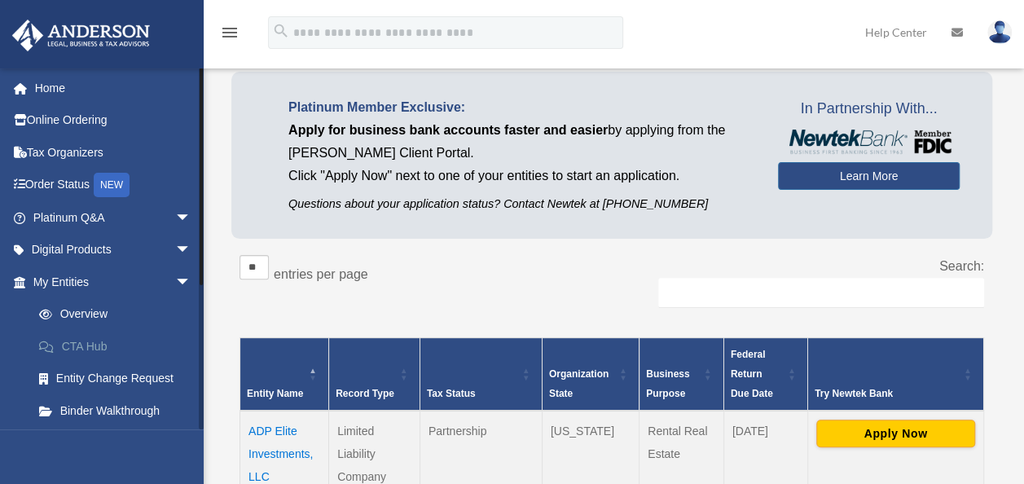
click at [97, 348] on link "CTA Hub" at bounding box center [119, 346] width 193 height 33
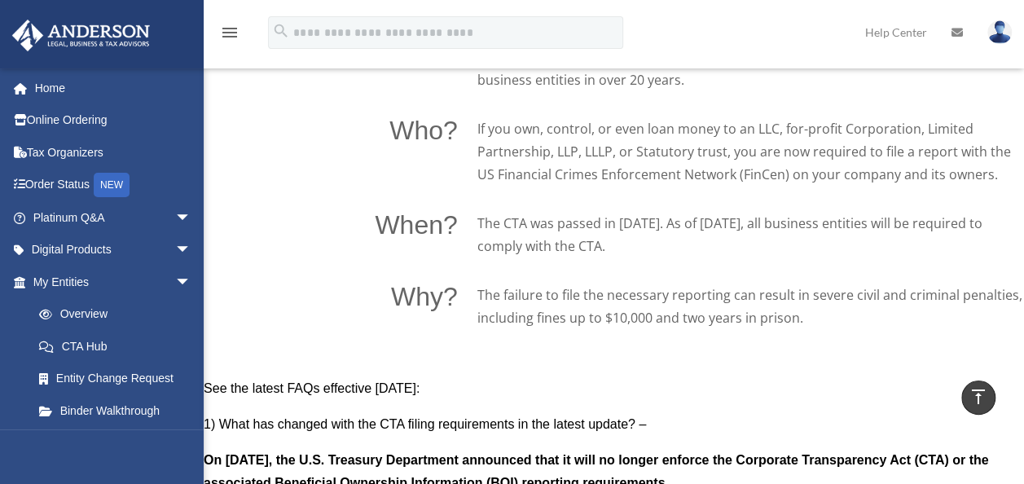
scroll to position [1149, 0]
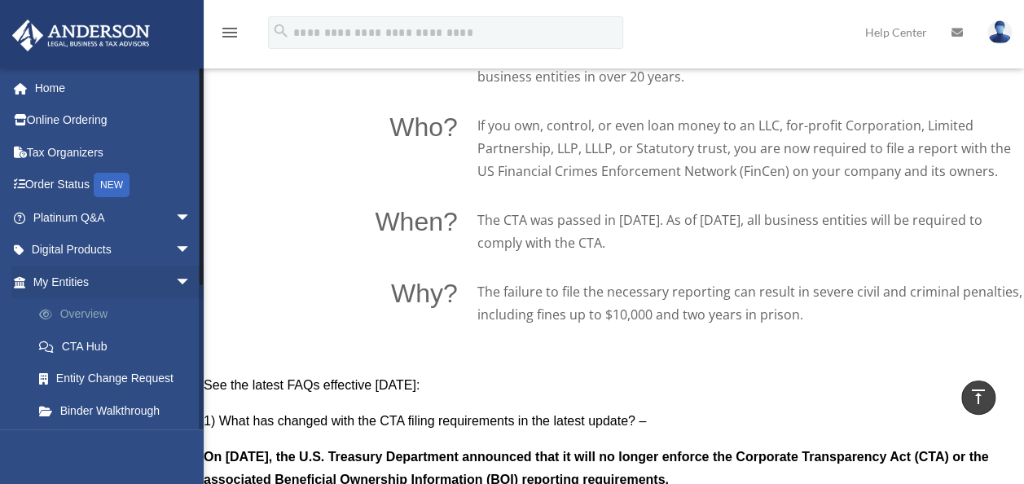
click at [94, 314] on link "Overview" at bounding box center [119, 314] width 193 height 33
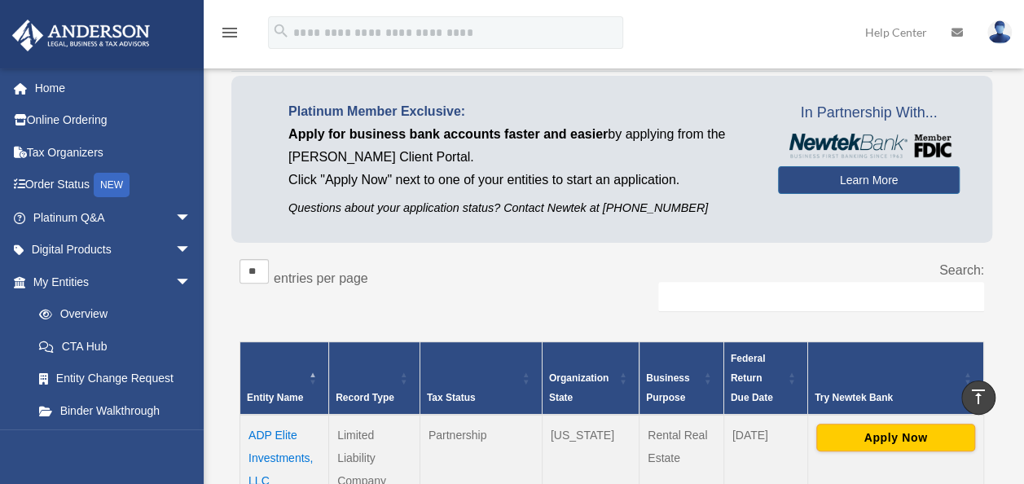
scroll to position [28, 0]
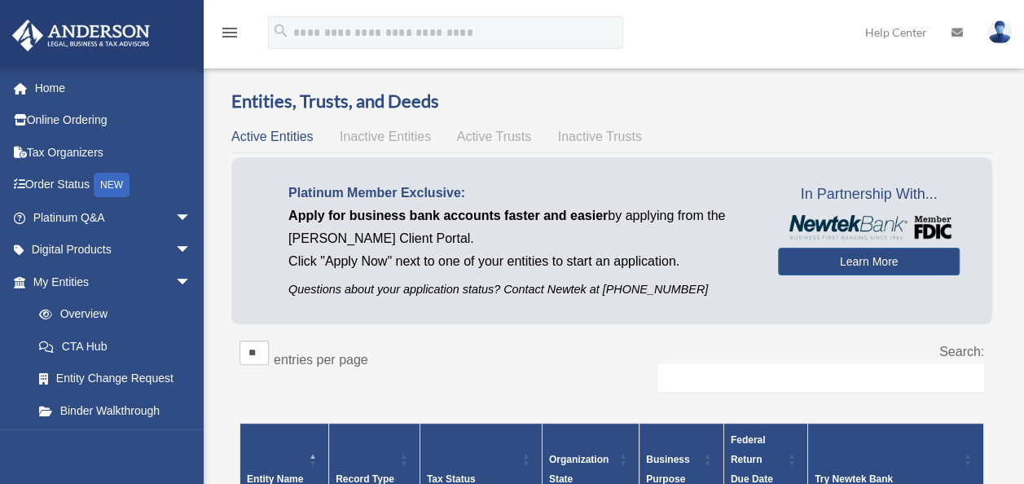
click at [386, 134] on span "Inactive Entities" at bounding box center [385, 136] width 91 height 14
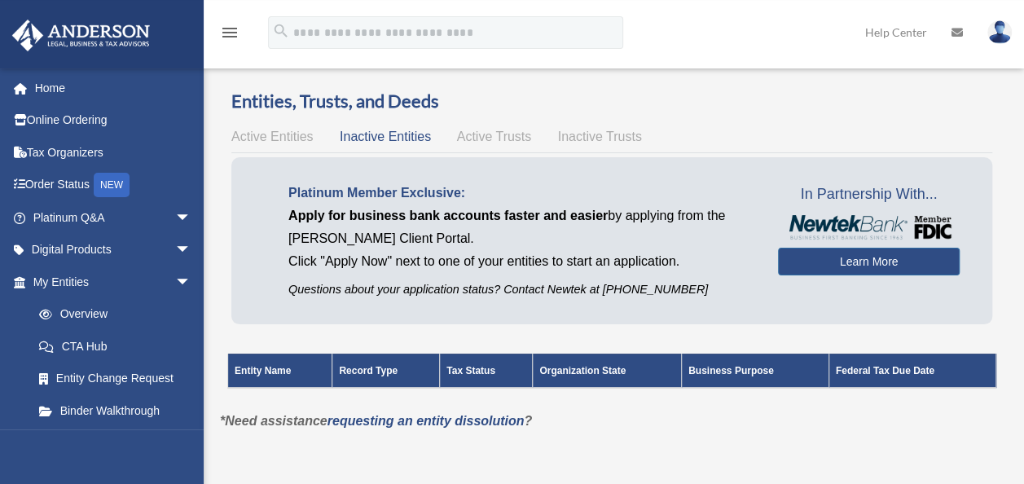
click at [498, 137] on span "Active Trusts" at bounding box center [494, 136] width 75 height 14
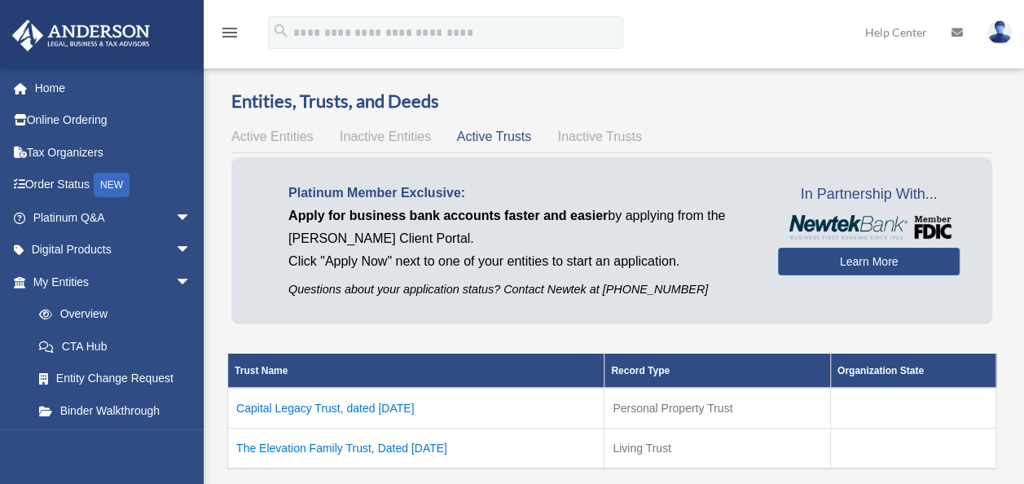
scroll to position [109, 0]
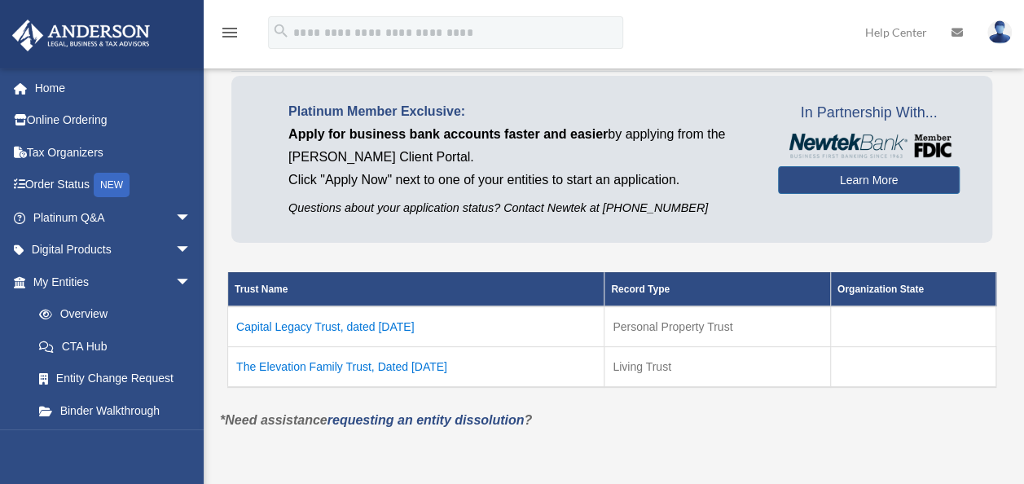
click at [417, 362] on td "The Elevation Family Trust, Dated March 3, 2023" at bounding box center [416, 366] width 376 height 41
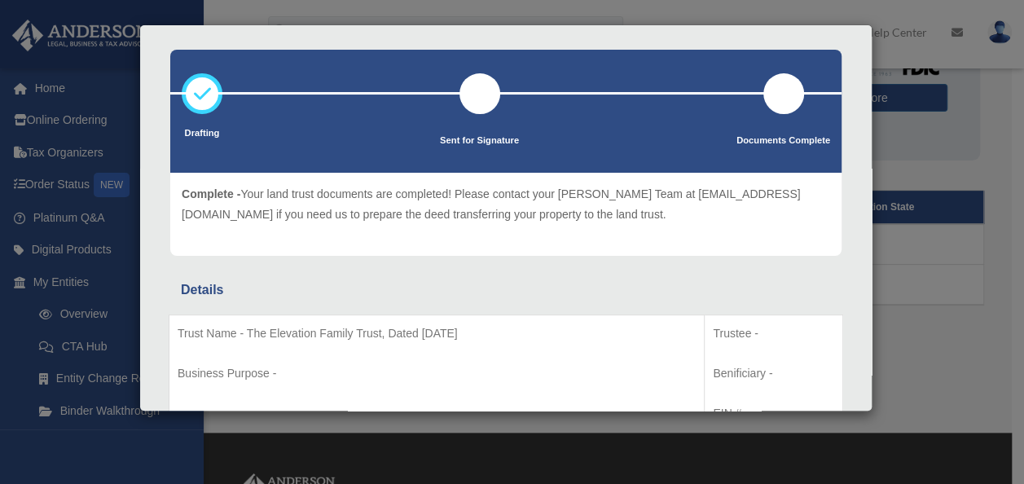
scroll to position [0, 0]
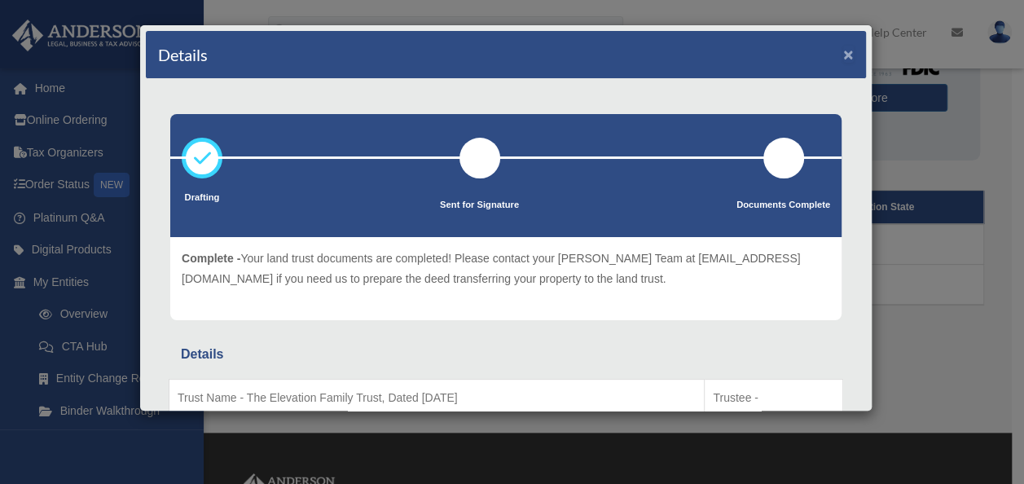
click at [843, 52] on button "×" at bounding box center [848, 54] width 11 height 17
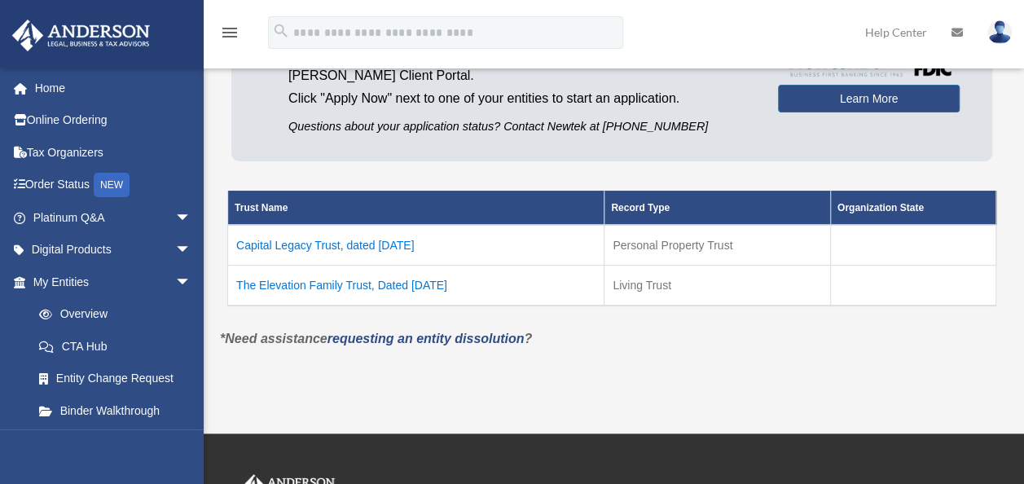
click at [285, 241] on td "Capital Legacy Trust, dated January 2, 2024" at bounding box center [416, 245] width 376 height 41
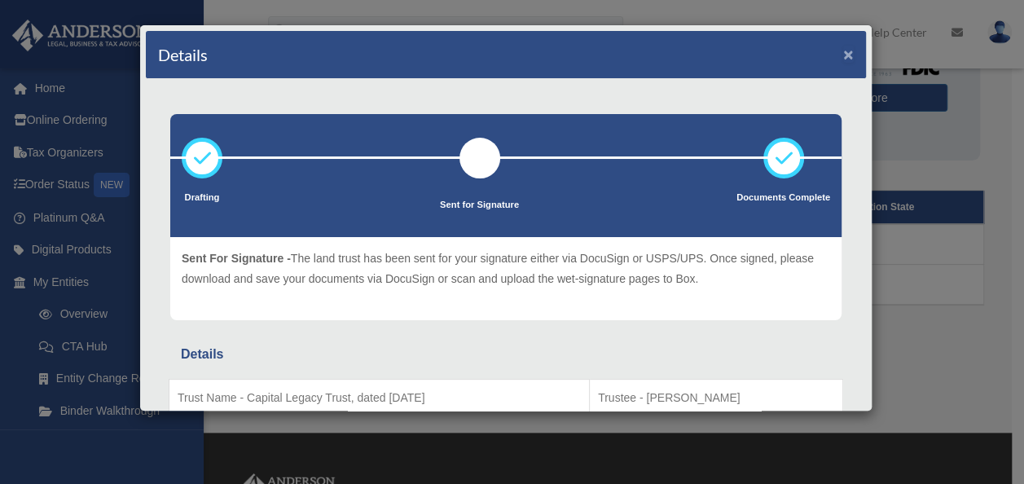
click at [843, 54] on button "×" at bounding box center [848, 54] width 11 height 17
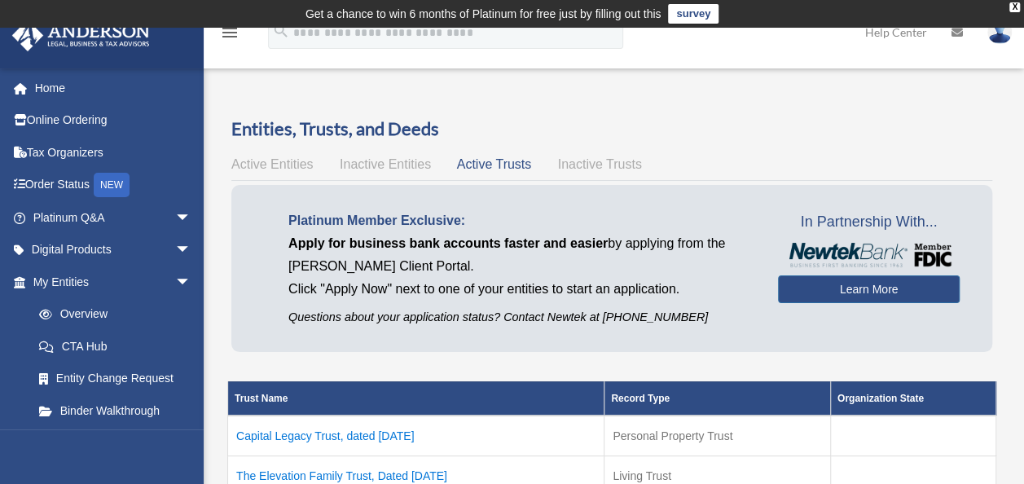
click at [589, 163] on span "Inactive Trusts" at bounding box center [600, 164] width 84 height 14
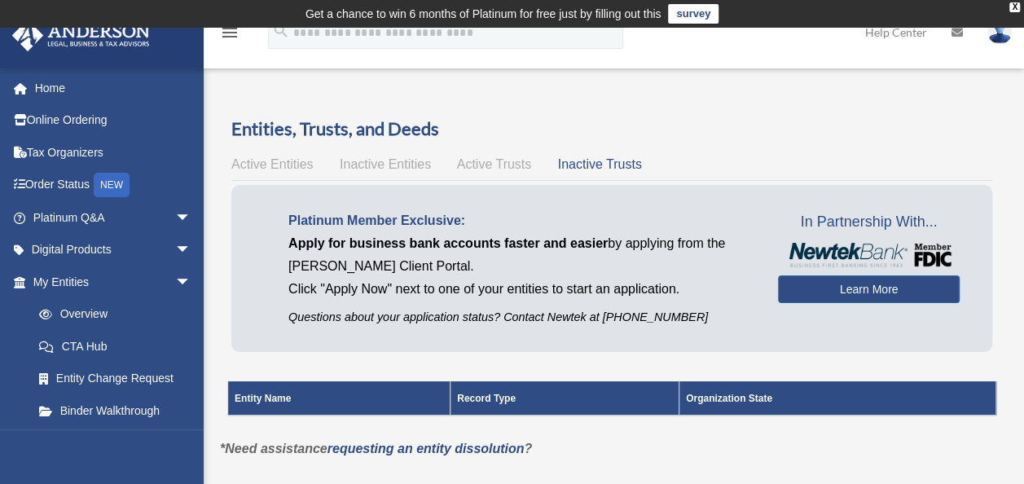
click at [480, 160] on span "Active Trusts" at bounding box center [494, 164] width 75 height 14
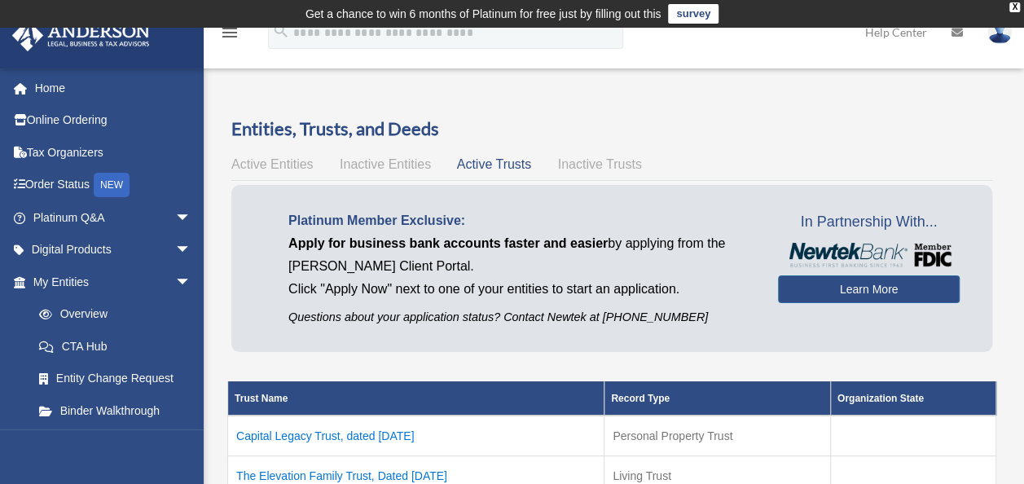
click at [379, 159] on span "Inactive Entities" at bounding box center [385, 164] width 91 height 14
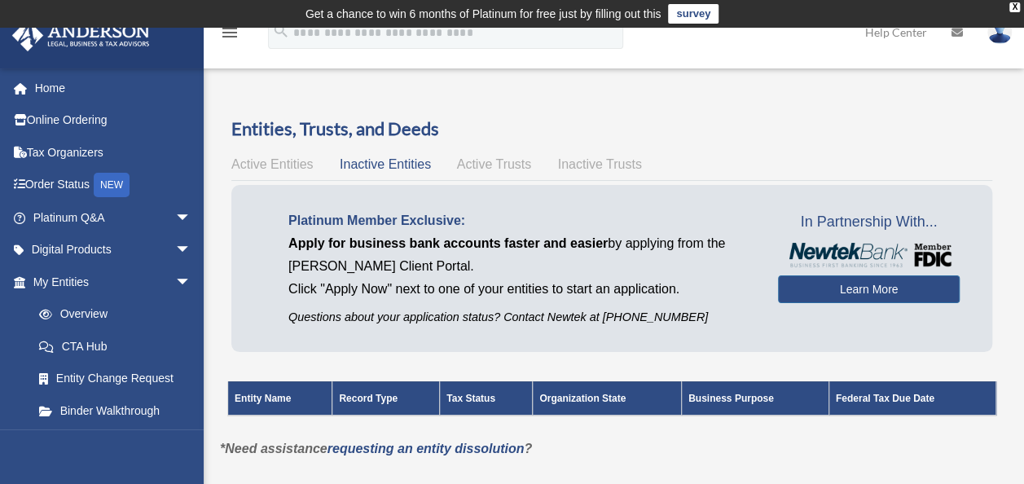
click at [274, 159] on span "Active Entities" at bounding box center [271, 164] width 81 height 14
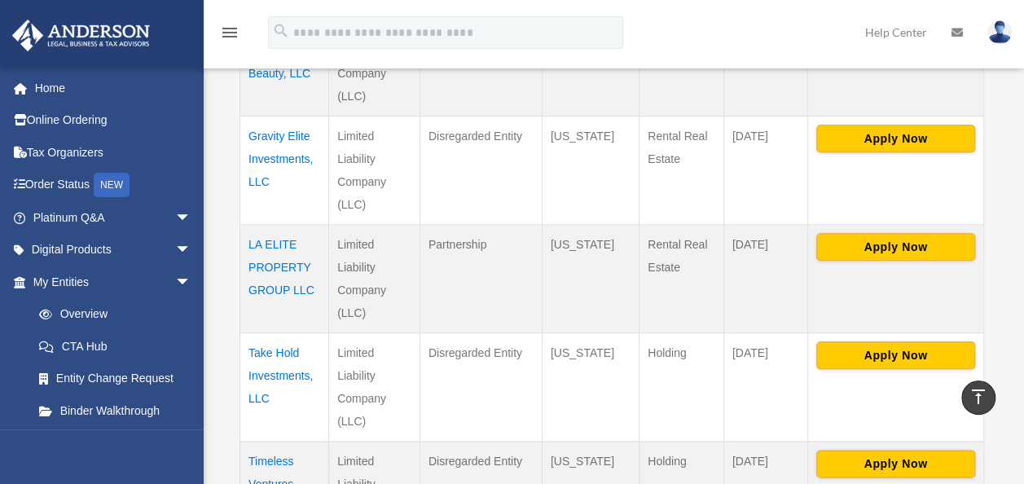
scroll to position [733, 0]
click at [299, 274] on td "LA ELITE PROPERTY GROUP LLC" at bounding box center [284, 279] width 89 height 108
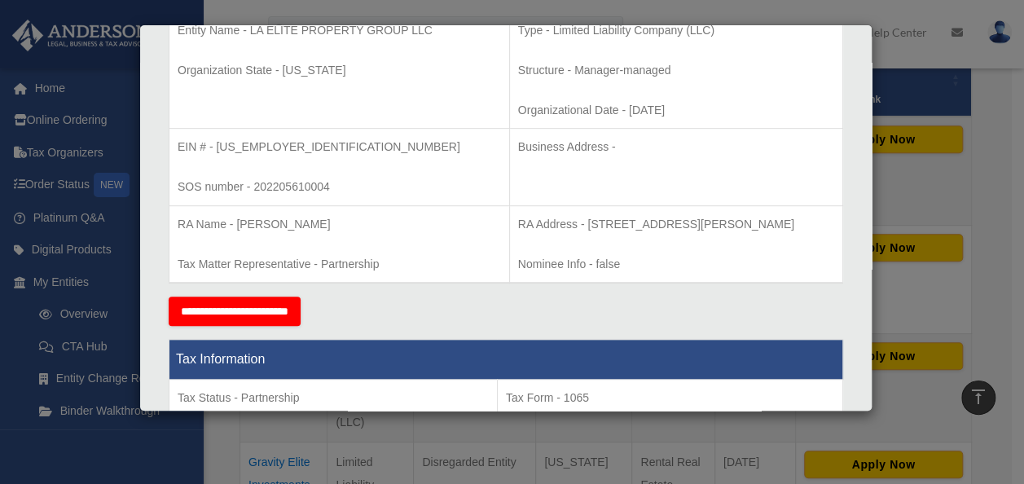
scroll to position [0, 0]
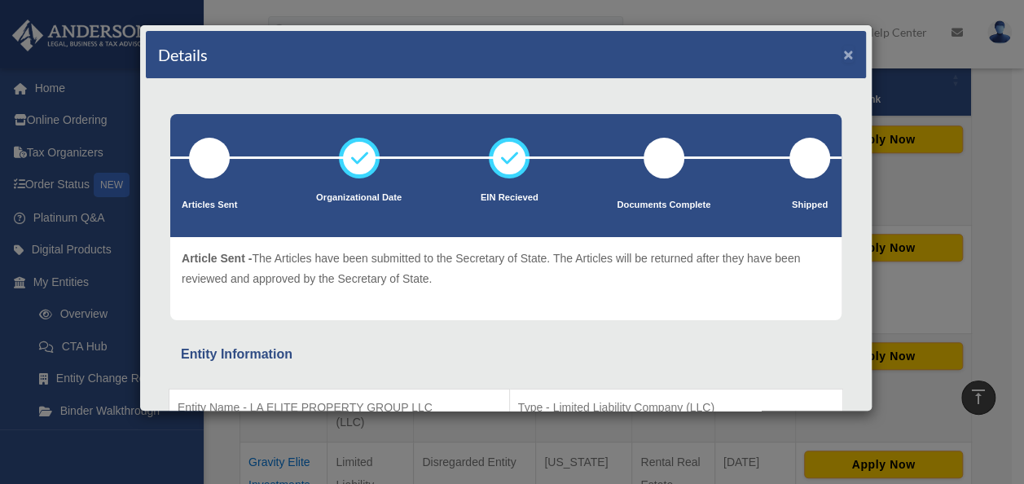
click at [843, 52] on button "×" at bounding box center [848, 54] width 11 height 17
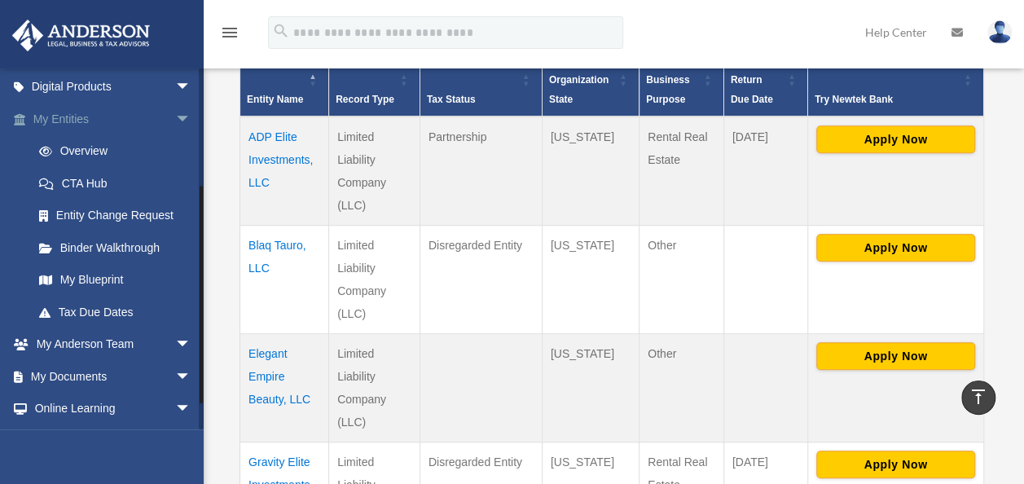
scroll to position [226, 0]
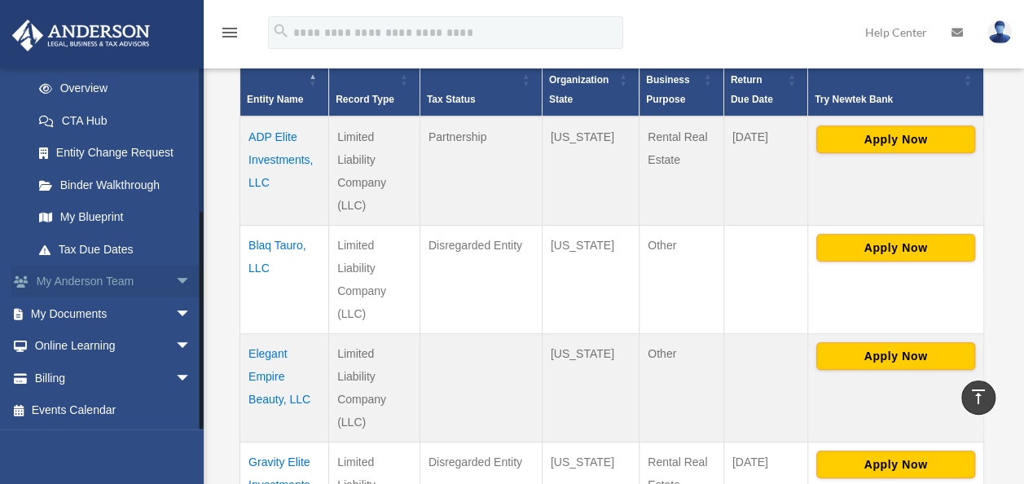
click at [175, 283] on span "arrow_drop_down" at bounding box center [191, 281] width 33 height 33
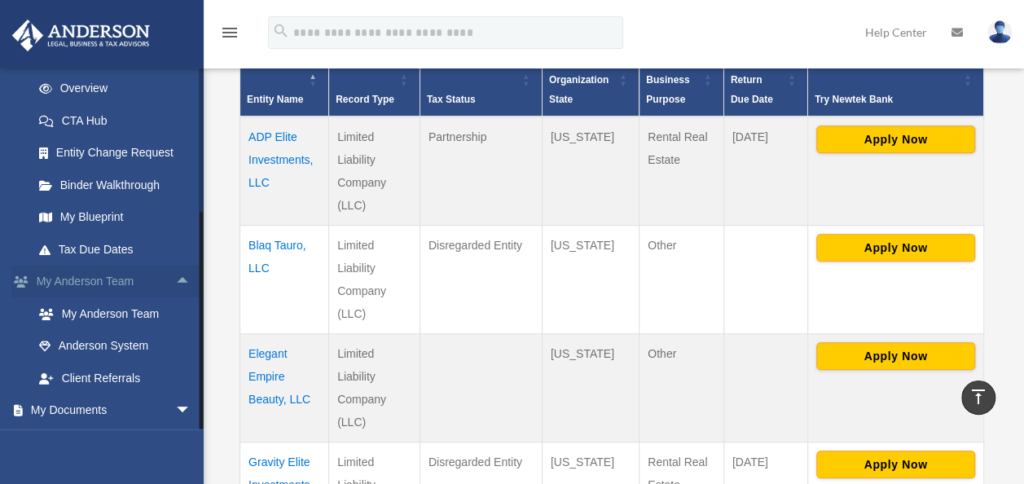
click at [175, 283] on span "arrow_drop_up" at bounding box center [191, 281] width 33 height 33
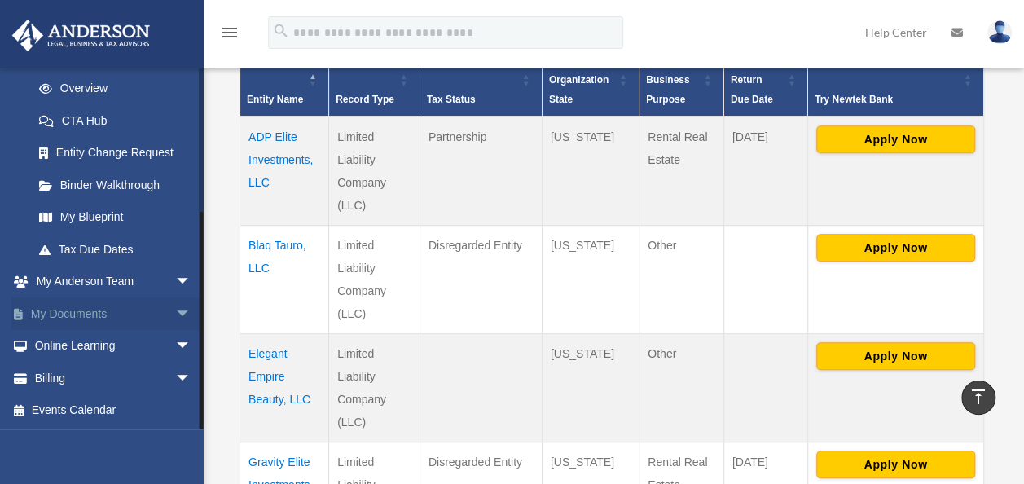
scroll to position [489, 0]
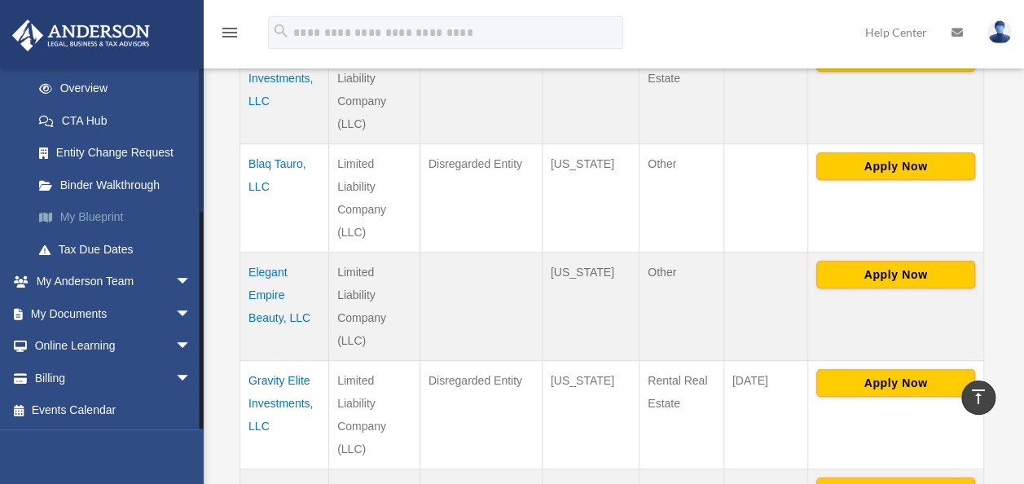
click at [121, 217] on link "My Blueprint" at bounding box center [119, 217] width 193 height 33
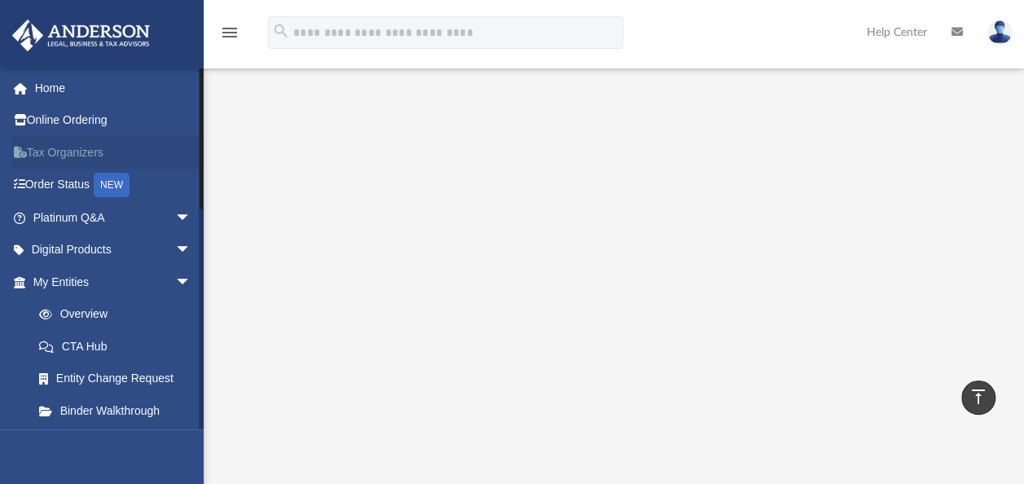
click at [59, 151] on link "Tax Organizers" at bounding box center [113, 152] width 204 height 33
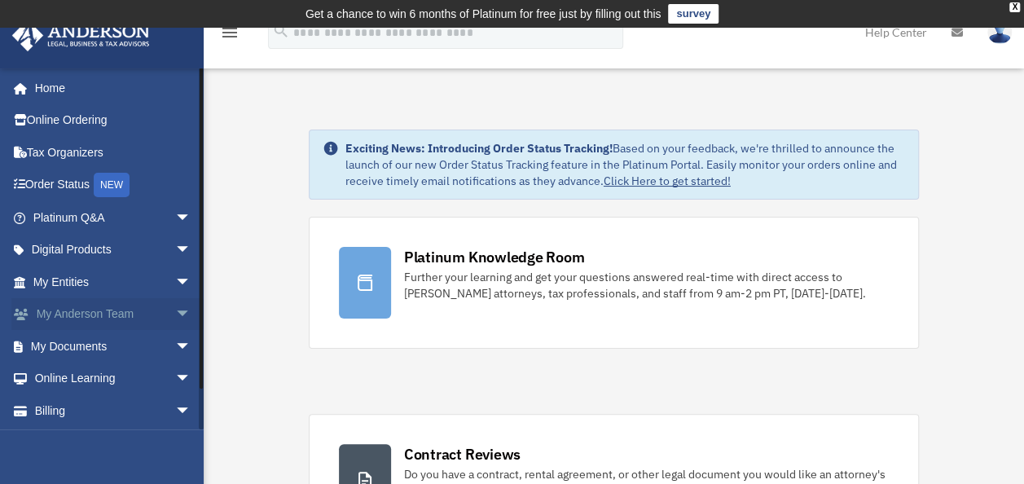
click at [83, 314] on link "My [PERSON_NAME] Team arrow_drop_down" at bounding box center [113, 314] width 204 height 33
click at [175, 305] on span "arrow_drop_down" at bounding box center [191, 314] width 33 height 33
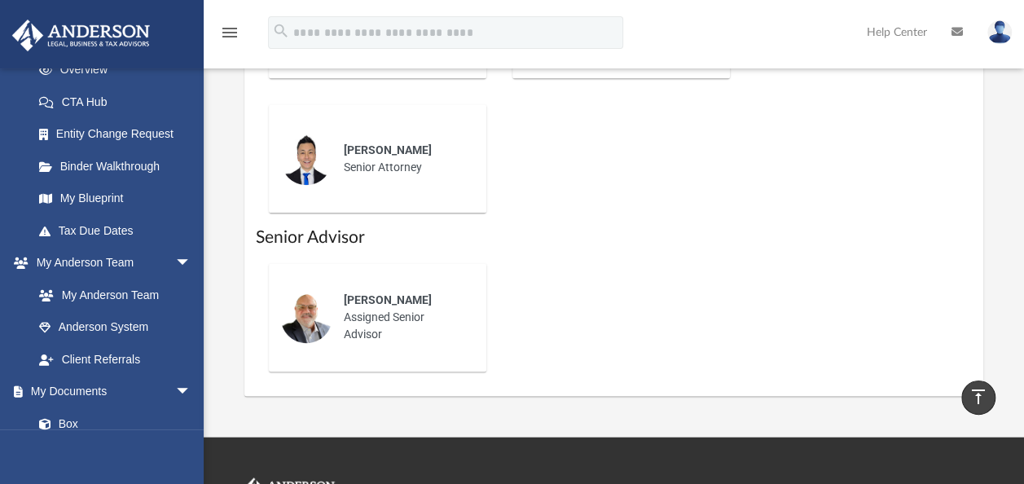
scroll to position [896, 0]
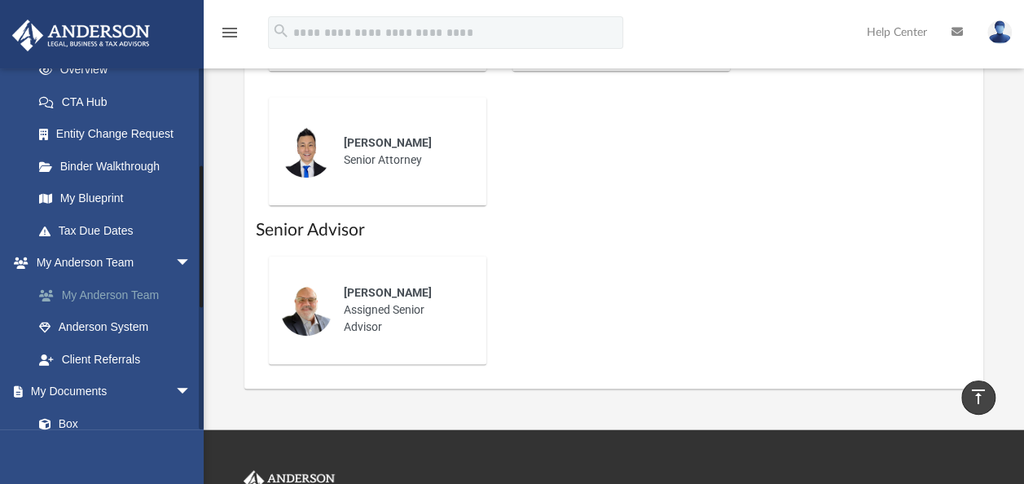
click at [104, 283] on link "My Anderson Team" at bounding box center [119, 295] width 193 height 33
click at [99, 293] on link "My Anderson Team" at bounding box center [119, 295] width 193 height 33
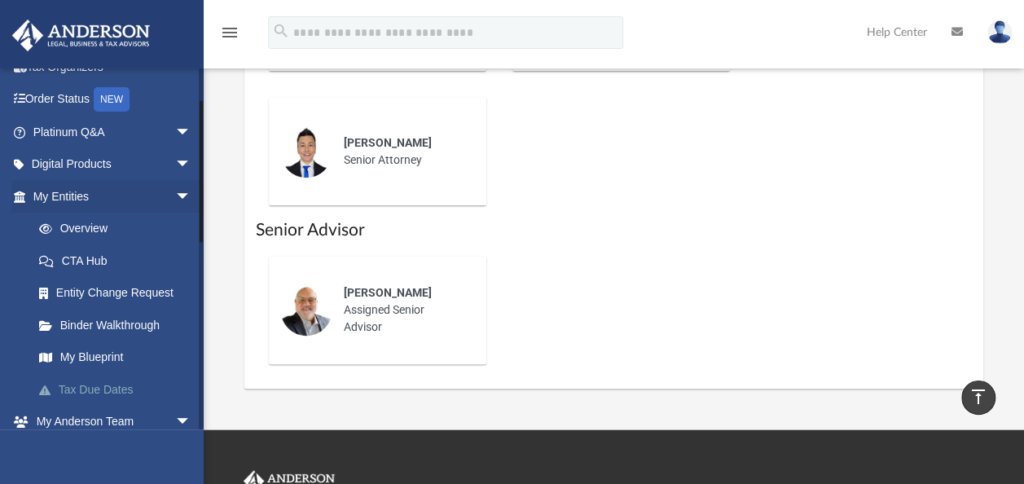
scroll to position [81, 0]
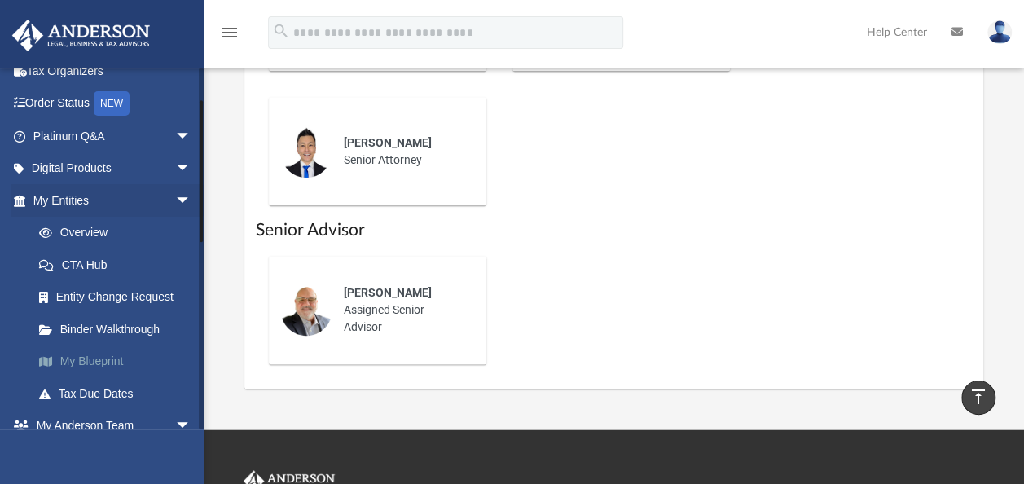
click at [93, 363] on link "My Blueprint" at bounding box center [119, 361] width 193 height 33
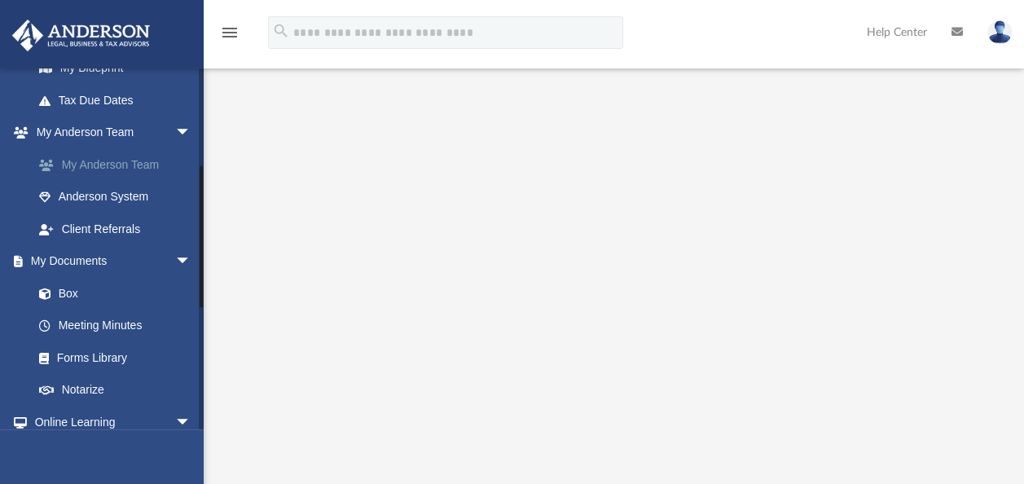
scroll to position [489, 0]
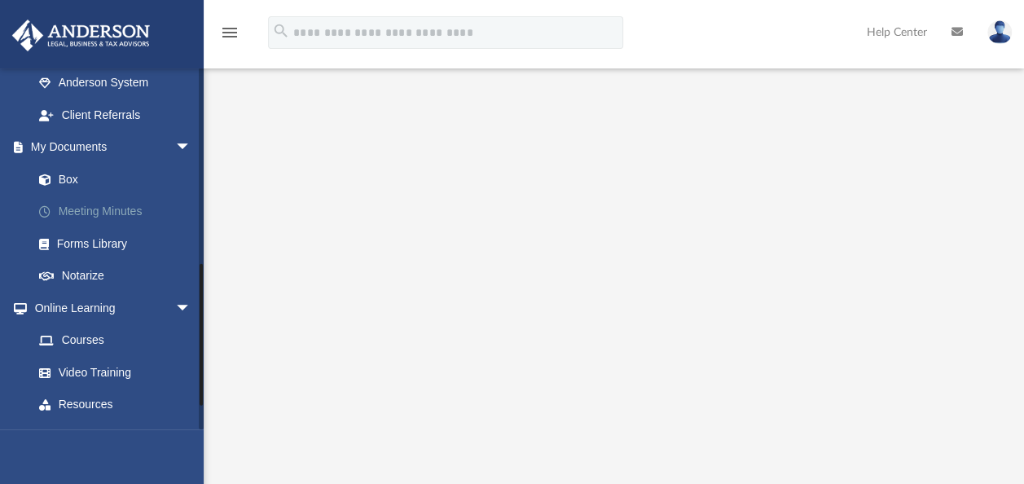
click at [125, 205] on link "Meeting Minutes" at bounding box center [119, 211] width 193 height 33
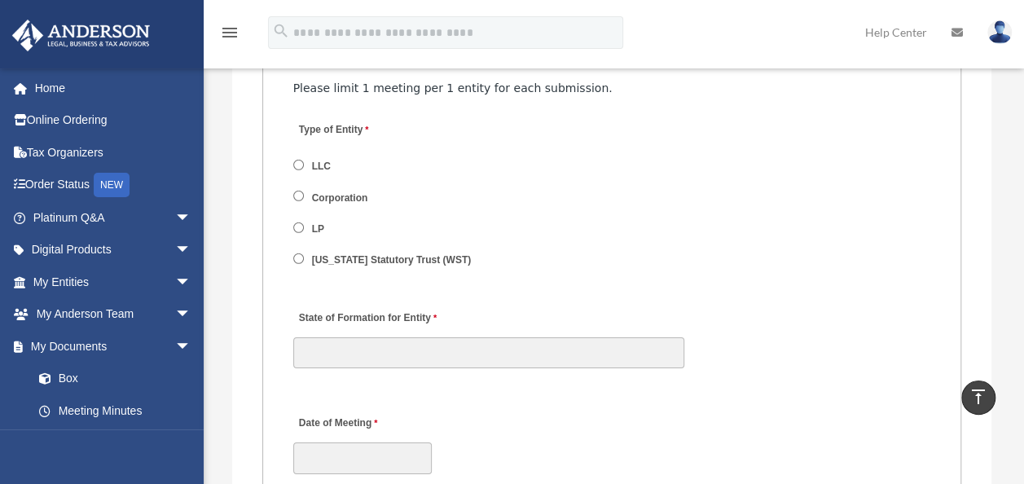
scroll to position [2687, 0]
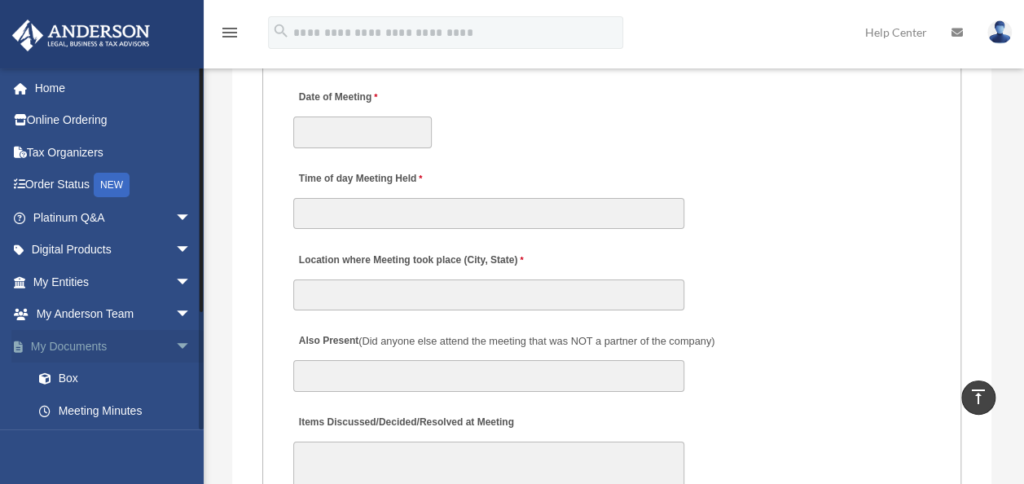
click at [88, 349] on link "My Documents arrow_drop_down" at bounding box center [113, 346] width 204 height 33
click at [68, 373] on link "Box" at bounding box center [119, 378] width 193 height 33
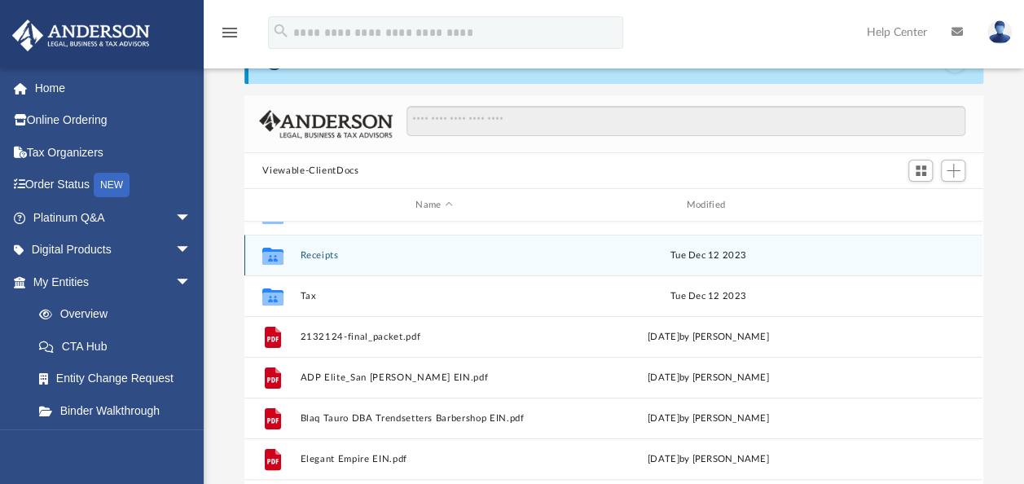
scroll to position [163, 0]
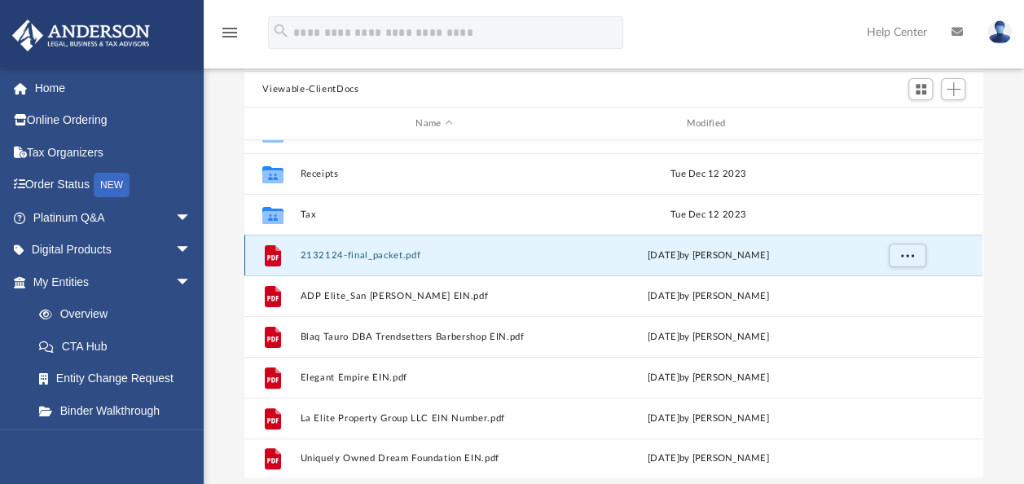
click at [394, 252] on button "2132124-final_packet.pdf" at bounding box center [433, 255] width 267 height 11
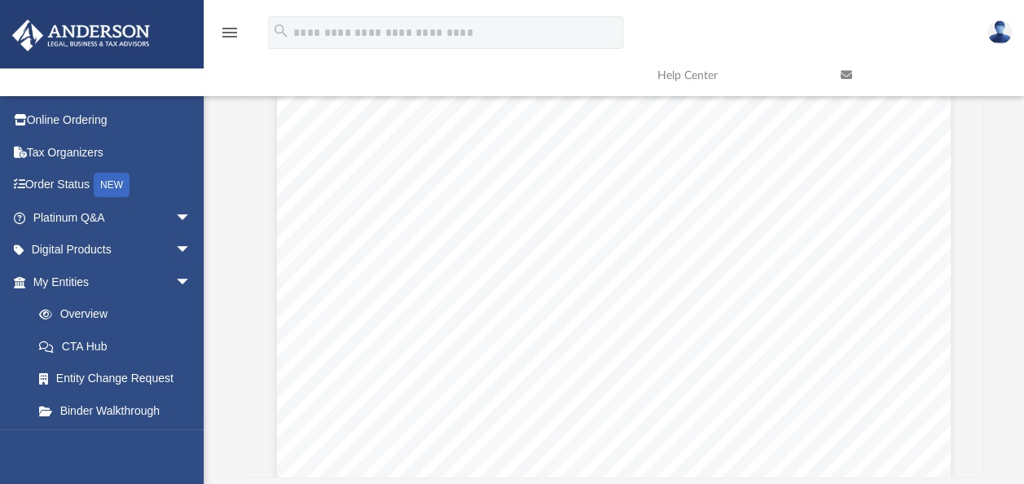
scroll to position [10008, 0]
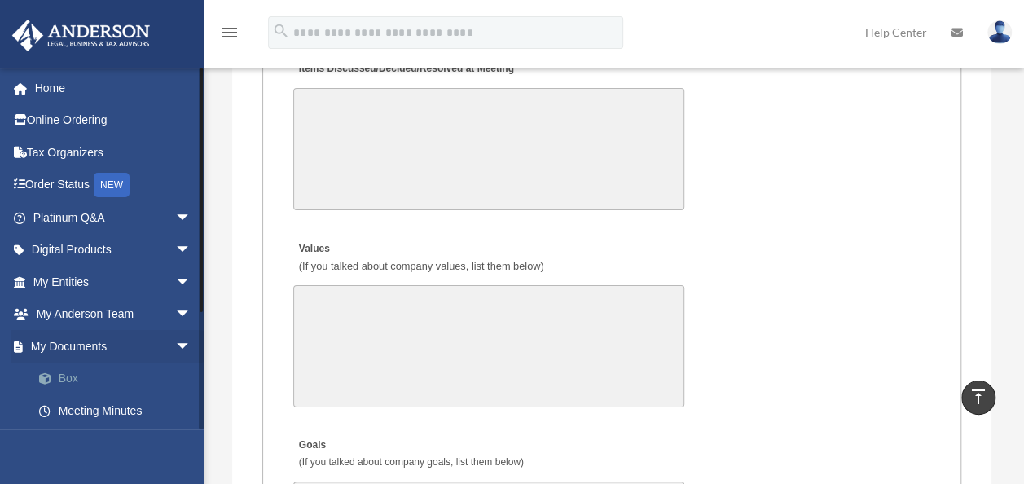
scroll to position [3041, 0]
click at [54, 369] on link "Box" at bounding box center [119, 378] width 193 height 33
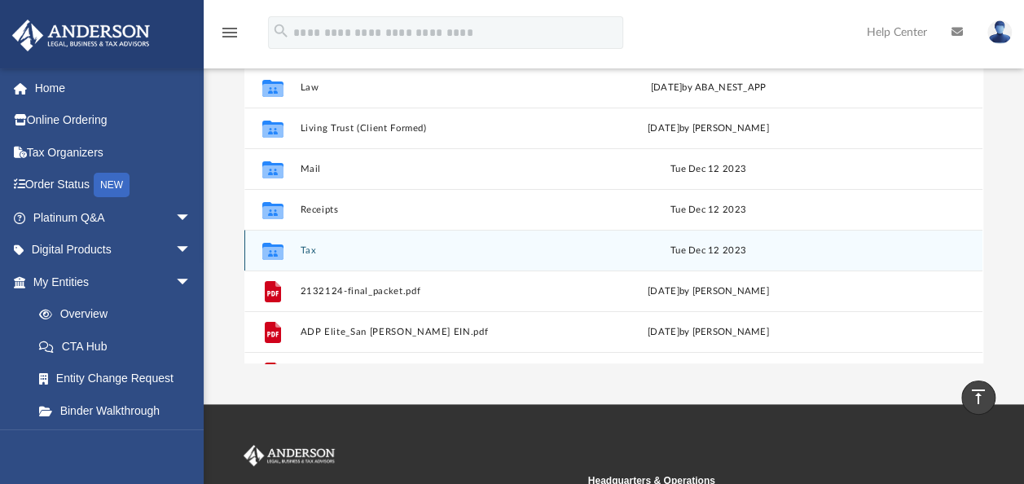
scroll to position [244, 0]
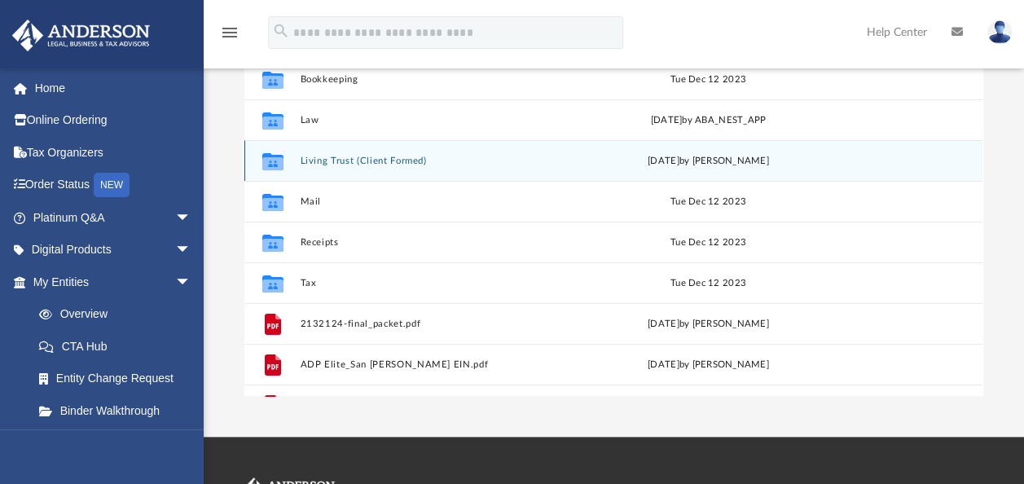
click at [454, 160] on button "Living Trust (Client Formed)" at bounding box center [433, 161] width 267 height 11
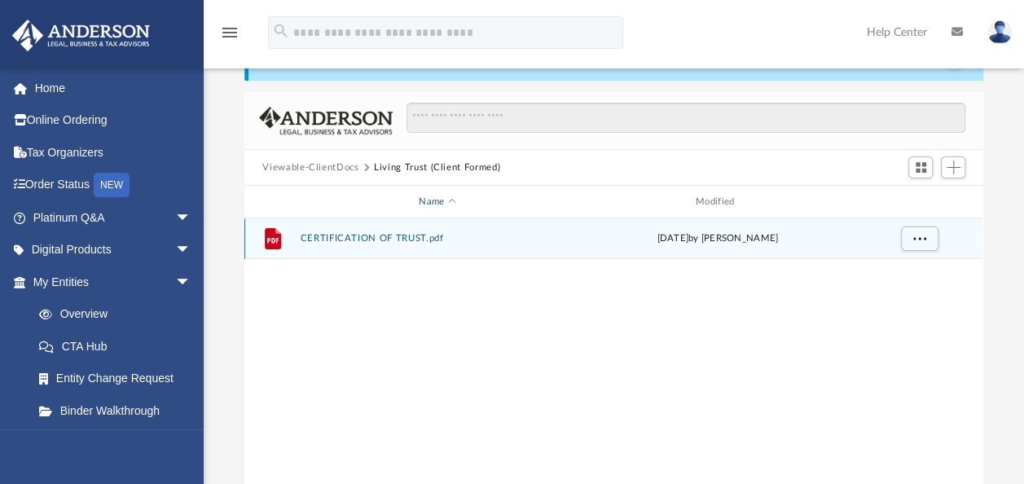
scroll to position [81, 0]
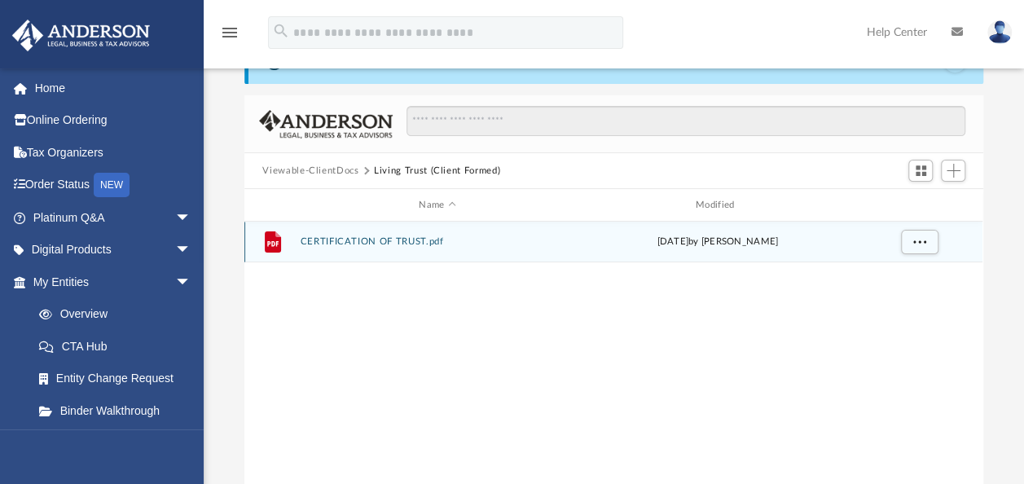
click at [406, 247] on div "File CERTIFICATION OF TRUST.pdf Mon Dec 18 2023 by Abrianna Perry" at bounding box center [613, 242] width 738 height 41
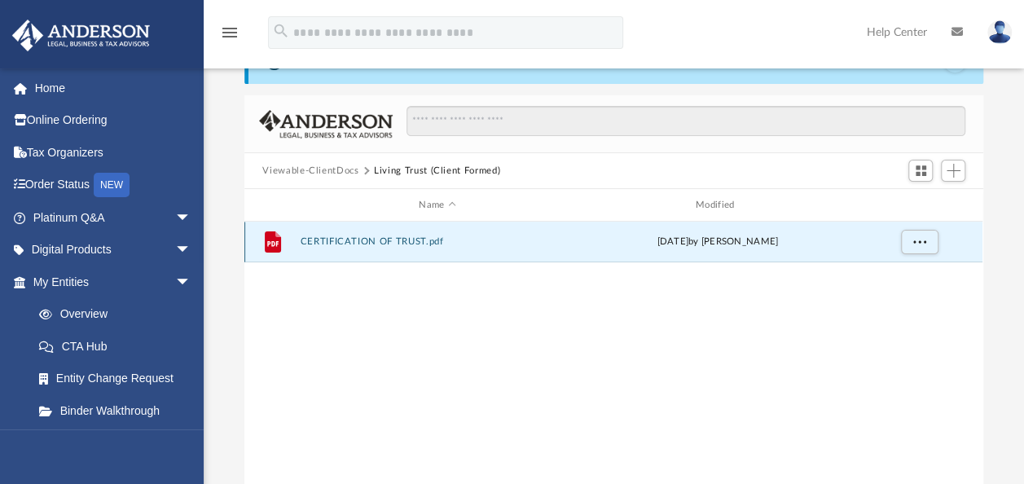
click at [409, 241] on button "CERTIFICATION OF TRUST.pdf" at bounding box center [437, 241] width 274 height 11
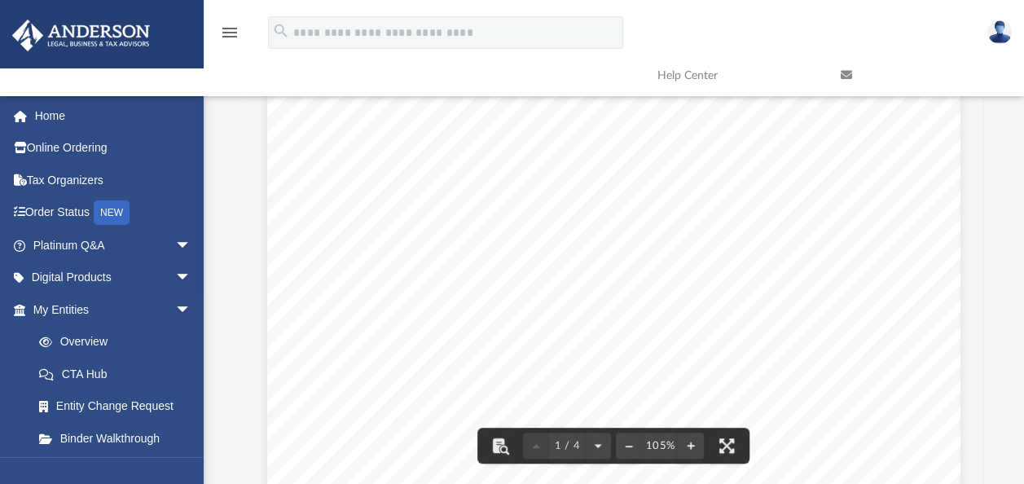
scroll to position [0, 0]
click at [223, 36] on icon "menu" at bounding box center [230, 33] width 20 height 20
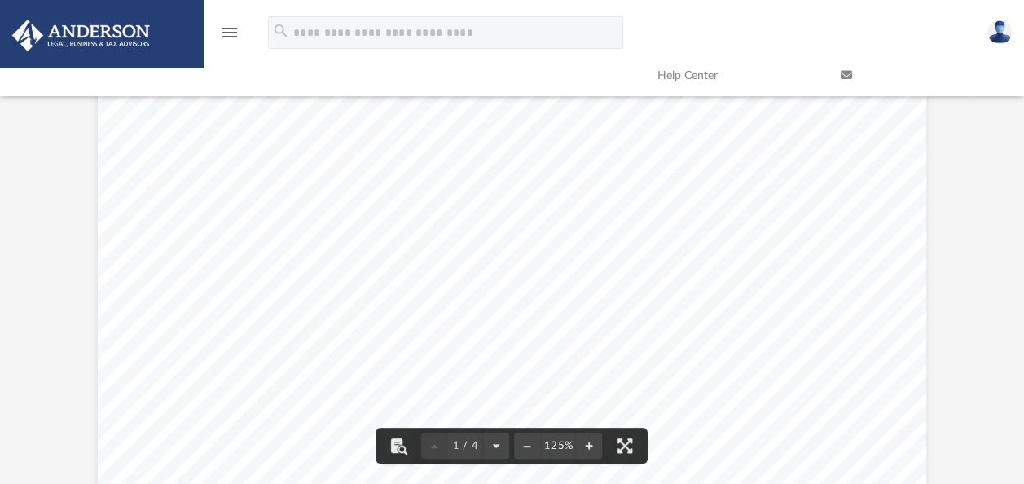
scroll to position [358, 908]
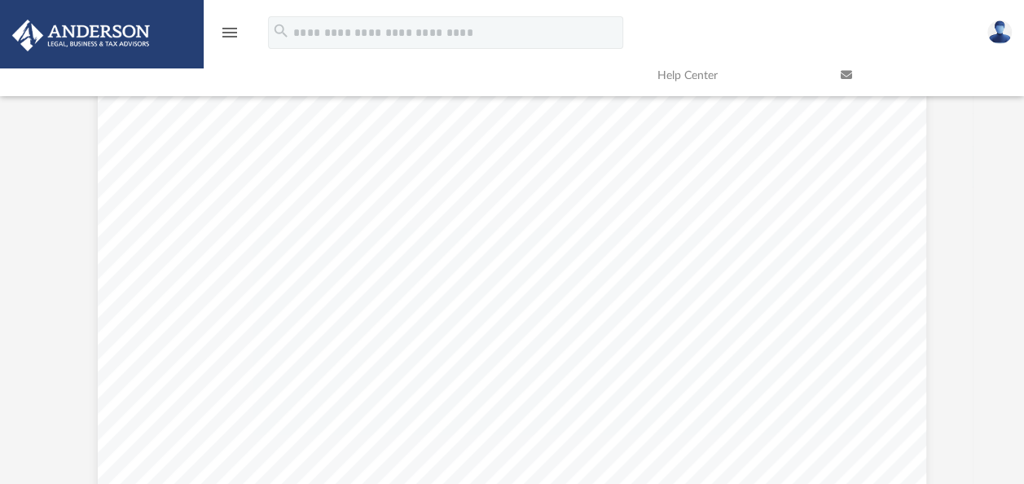
click at [227, 33] on icon "menu" at bounding box center [230, 33] width 20 height 20
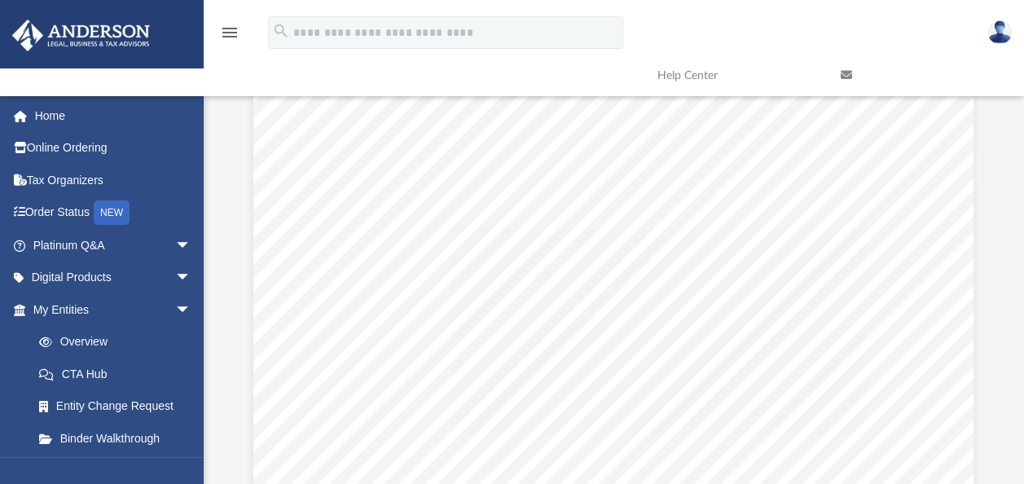
scroll to position [13, 13]
click at [106, 374] on link "CTA Hub" at bounding box center [119, 374] width 193 height 33
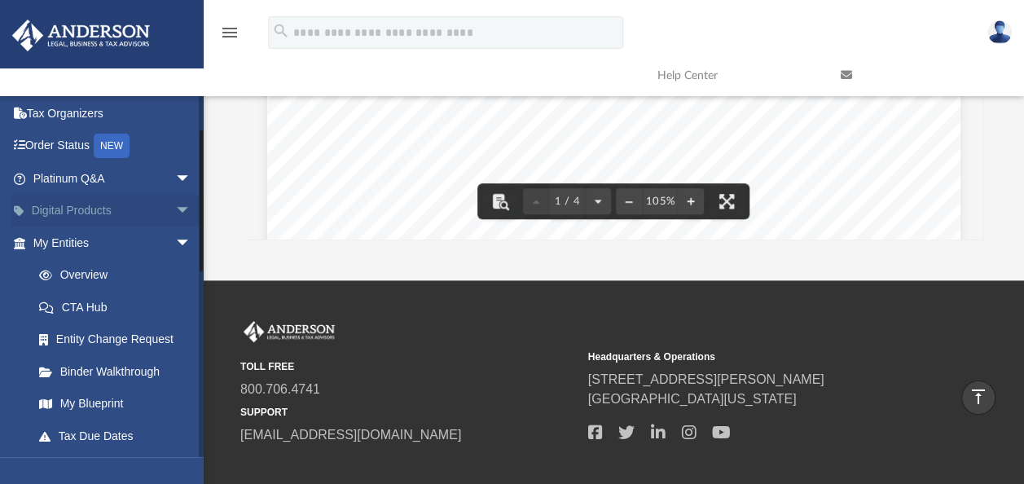
scroll to position [163, 0]
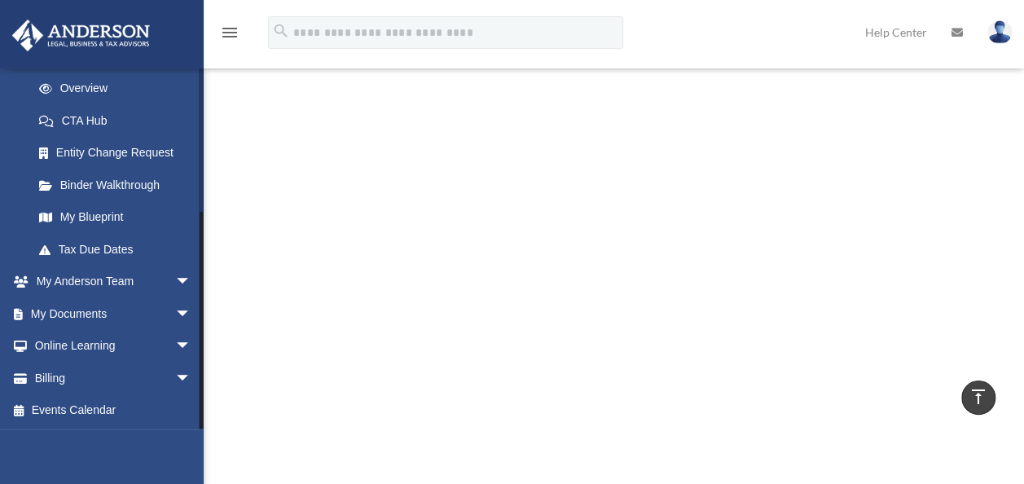
scroll to position [678, 0]
click at [175, 282] on span "arrow_drop_down" at bounding box center [191, 281] width 33 height 33
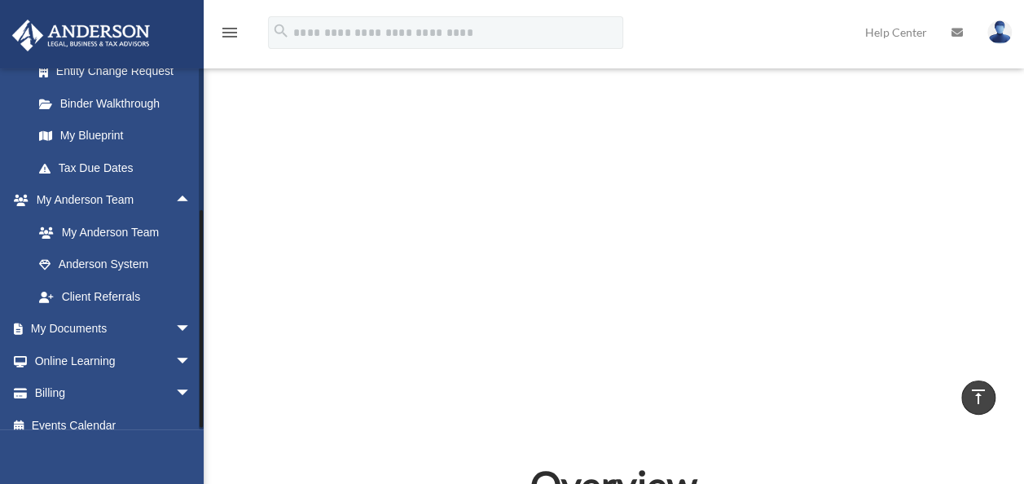
scroll to position [322, 0]
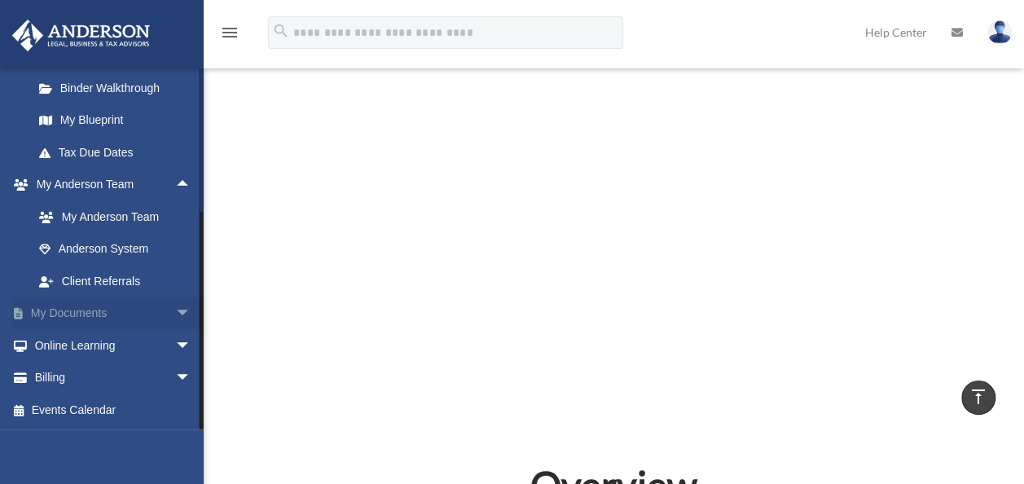
click at [152, 316] on link "My Documents arrow_drop_down" at bounding box center [113, 313] width 204 height 33
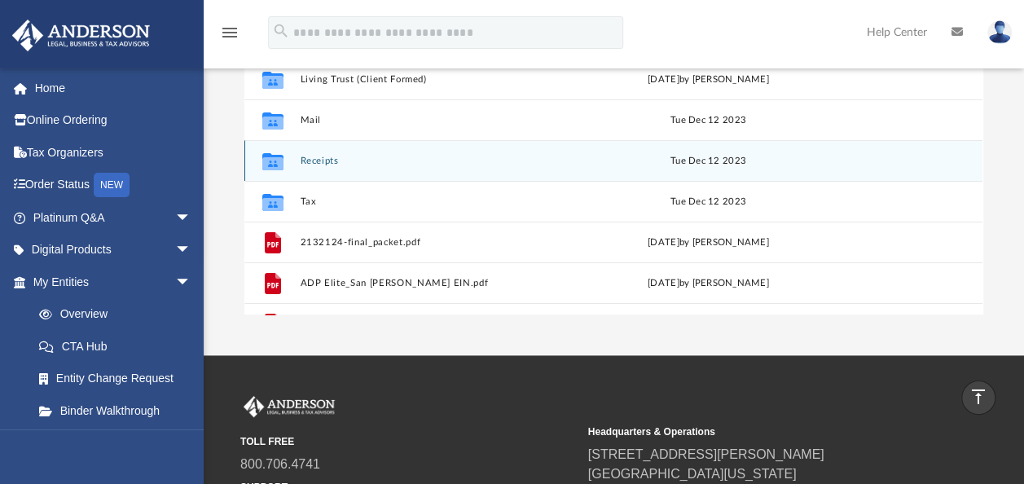
click at [662, 165] on div "Tue Dec 12 2023" at bounding box center [708, 161] width 267 height 15
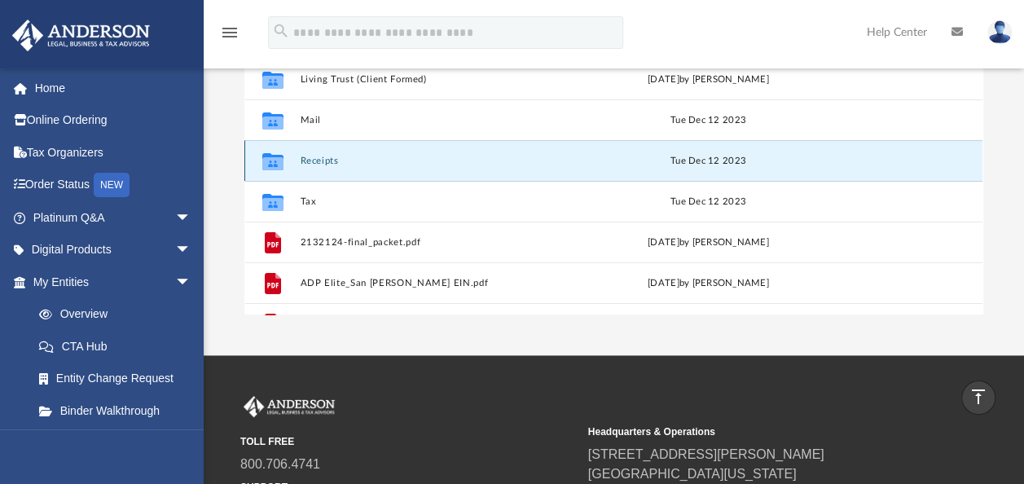
click at [308, 158] on button "Receipts" at bounding box center [433, 161] width 267 height 11
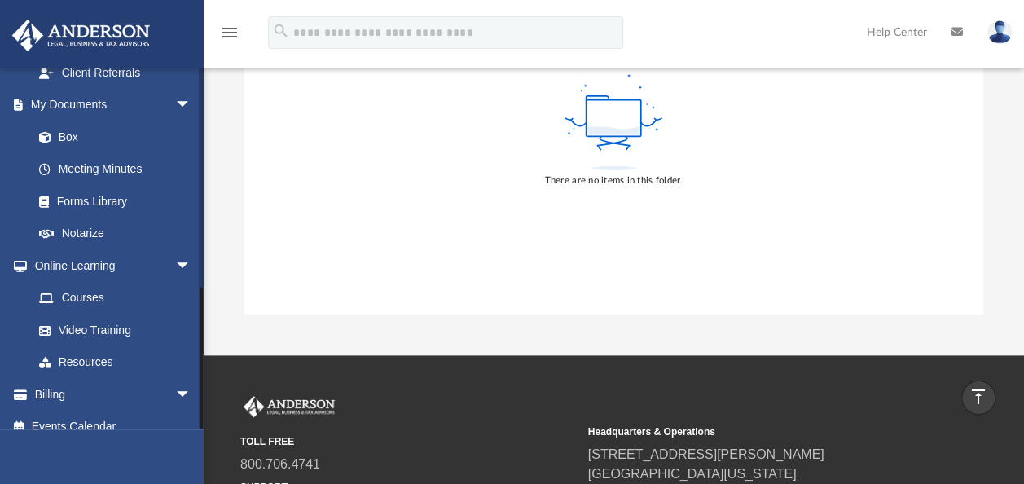
scroll to position [547, 0]
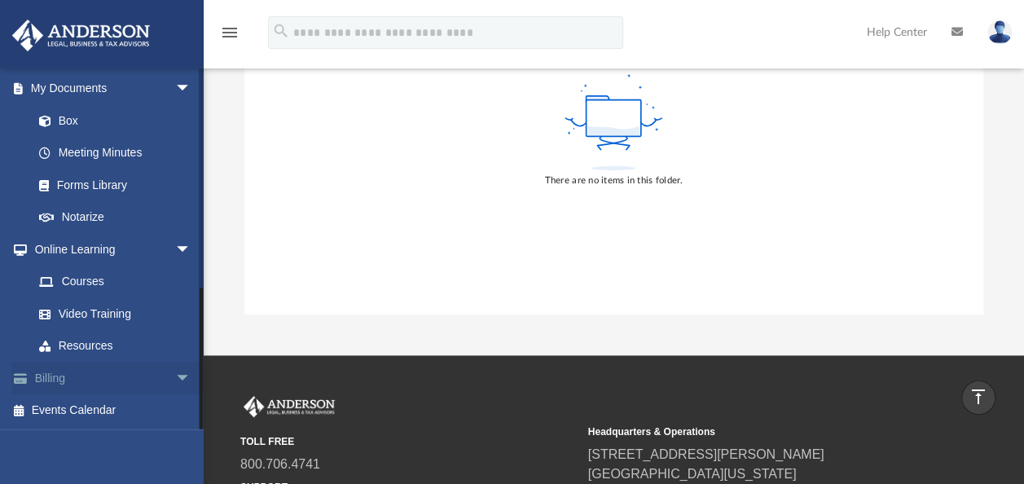
click at [68, 380] on link "Billing arrow_drop_down" at bounding box center [113, 378] width 204 height 33
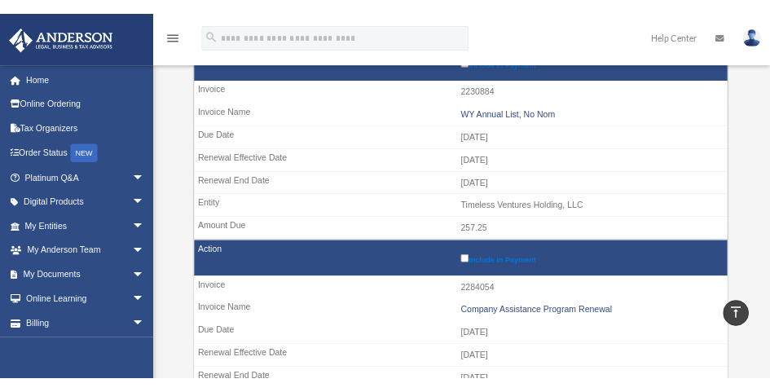
scroll to position [28, 0]
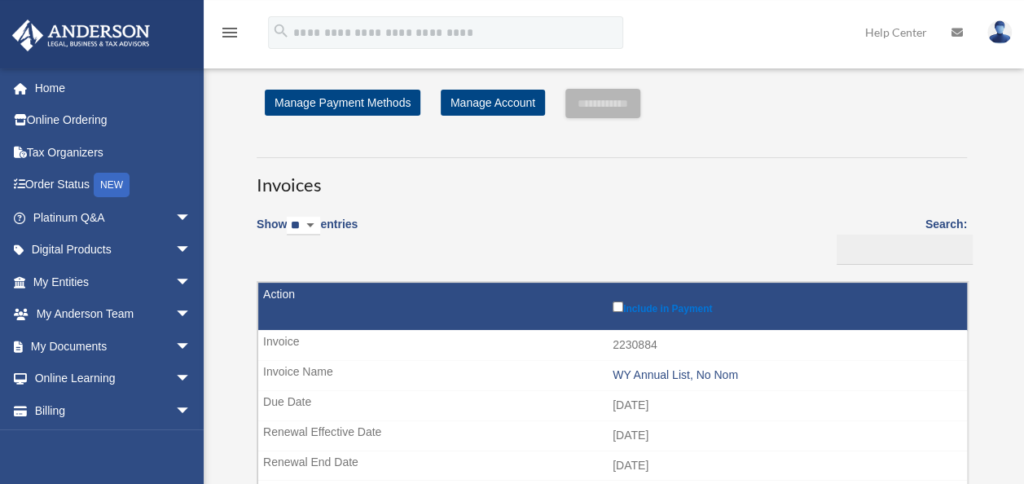
click at [317, 223] on select "** ** ** ***" at bounding box center [303, 226] width 33 height 19
select select "***"
click at [290, 217] on select "** ** ** ***" at bounding box center [303, 226] width 33 height 19
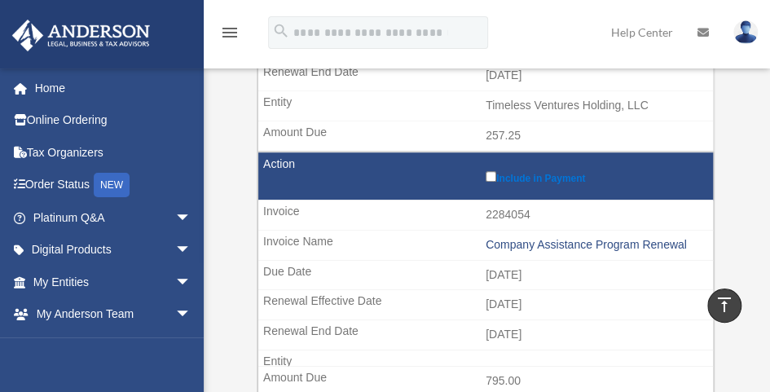
scroll to position [489, 0]
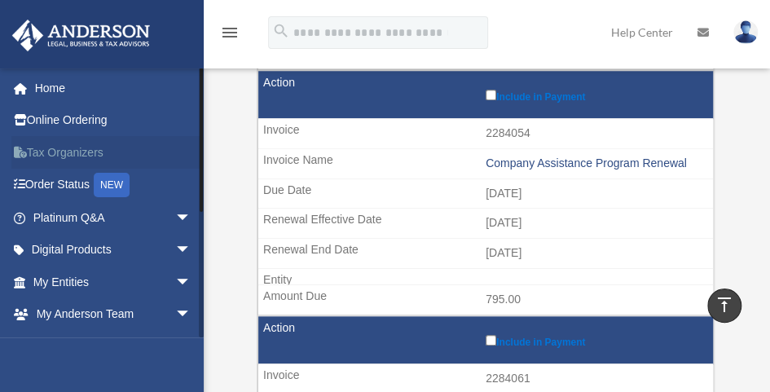
click at [49, 145] on link "Tax Organizers" at bounding box center [113, 152] width 204 height 33
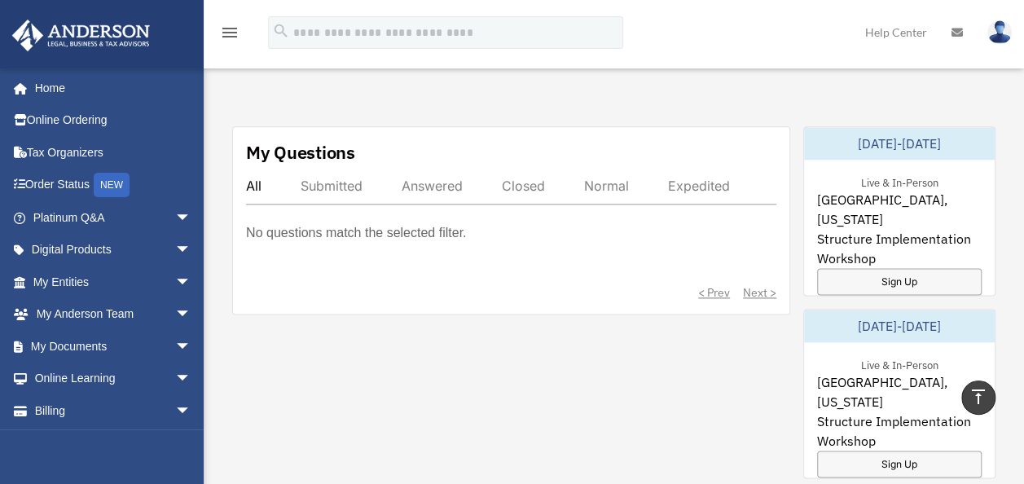
scroll to position [1059, 0]
